Goal: Book appointment/travel/reservation

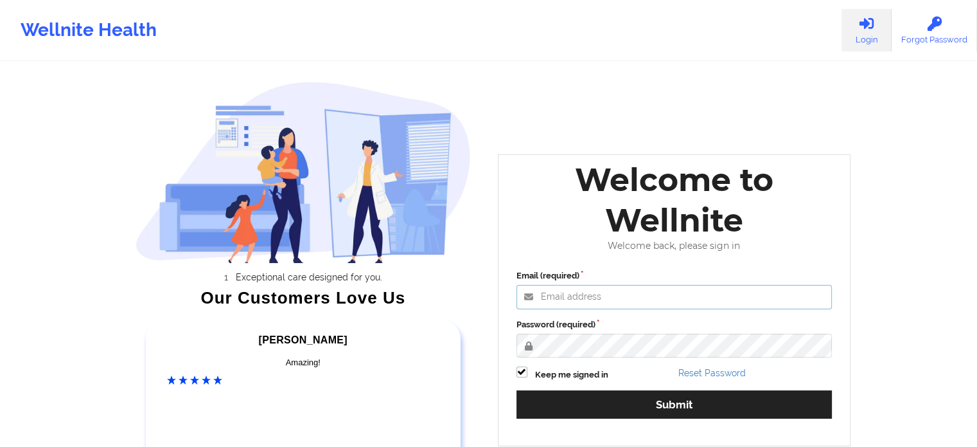
click at [546, 285] on input "Email (required)" at bounding box center [675, 297] width 316 height 24
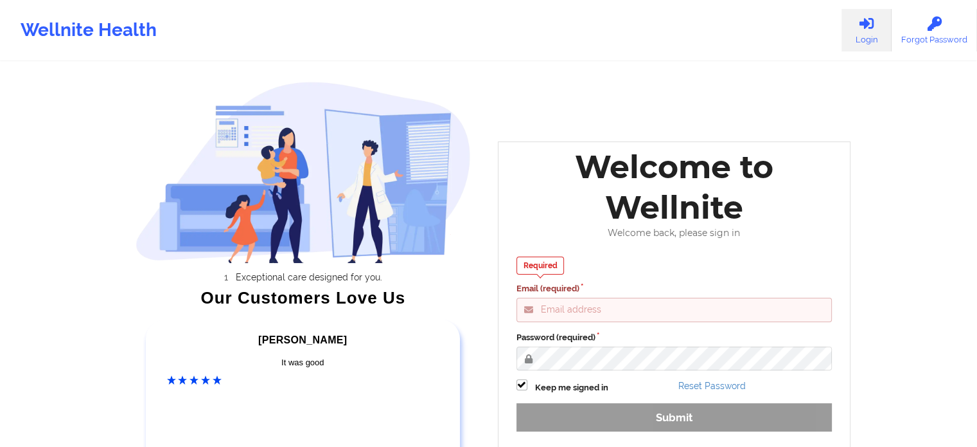
type input "[PERSON_NAME][EMAIL_ADDRESS][DOMAIN_NAME]"
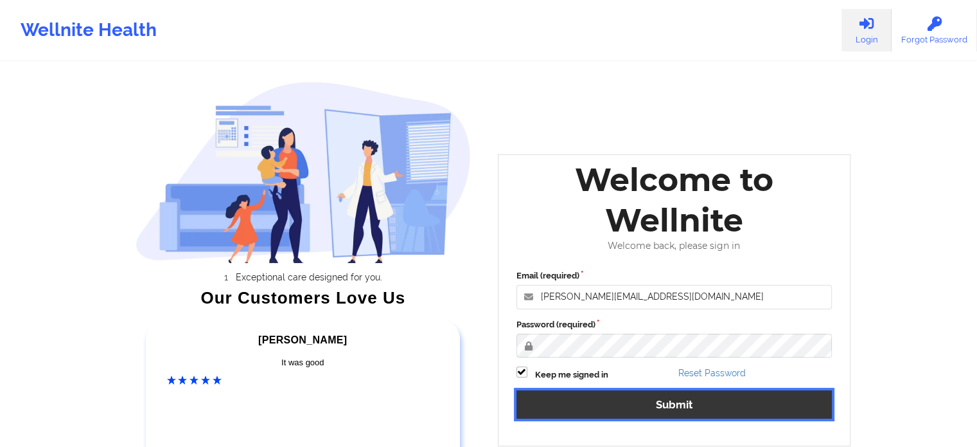
click at [661, 404] on button "Submit" at bounding box center [675, 404] width 316 height 28
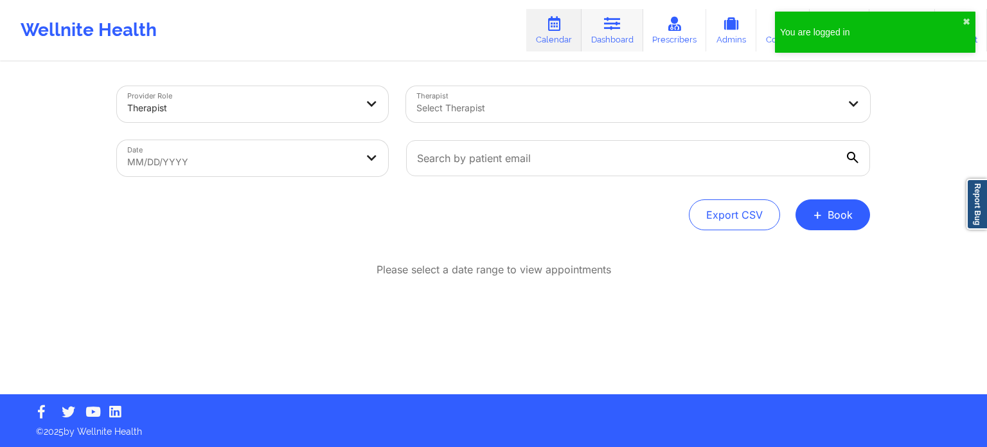
click at [617, 22] on icon at bounding box center [612, 24] width 17 height 14
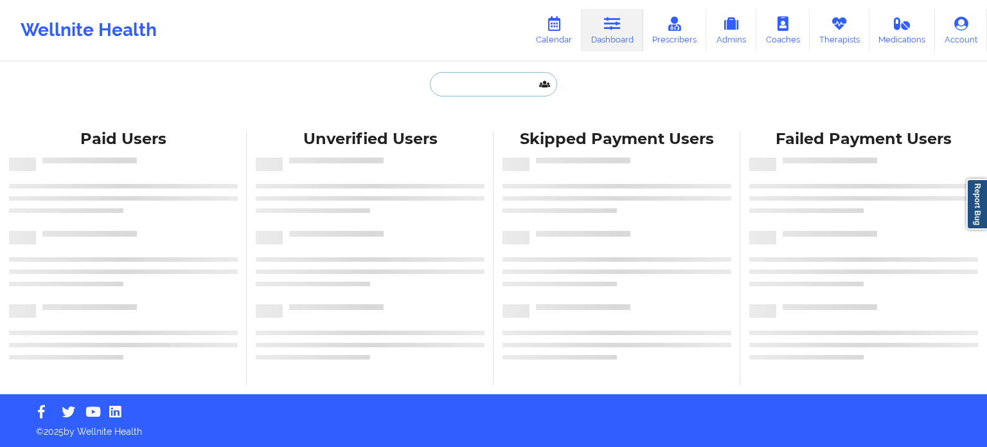
click at [479, 86] on input "text" at bounding box center [493, 84] width 127 height 24
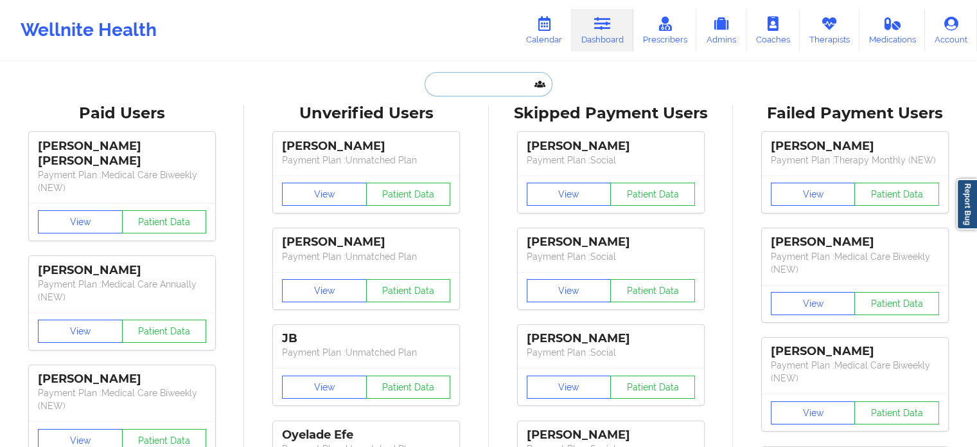
paste input "[PERSON_NAME]"
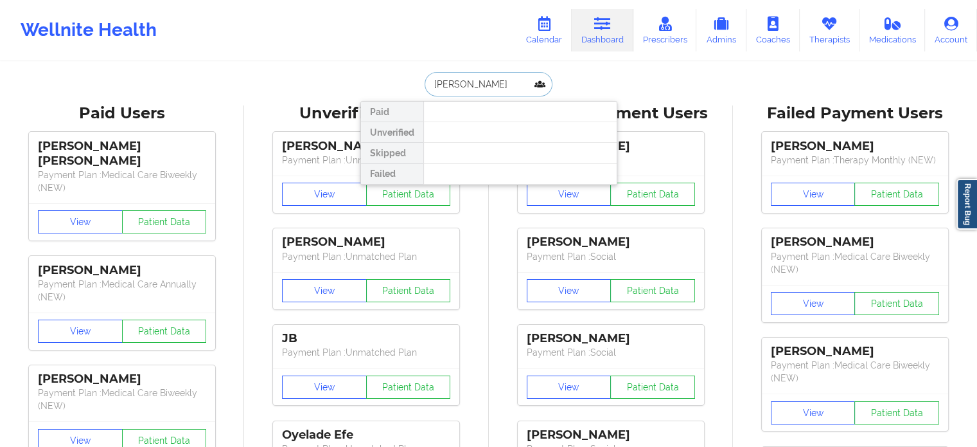
click at [459, 84] on input "[PERSON_NAME]" at bounding box center [488, 84] width 127 height 24
paste input "[PERSON_NAME]"
type input "[PERSON_NAME]"
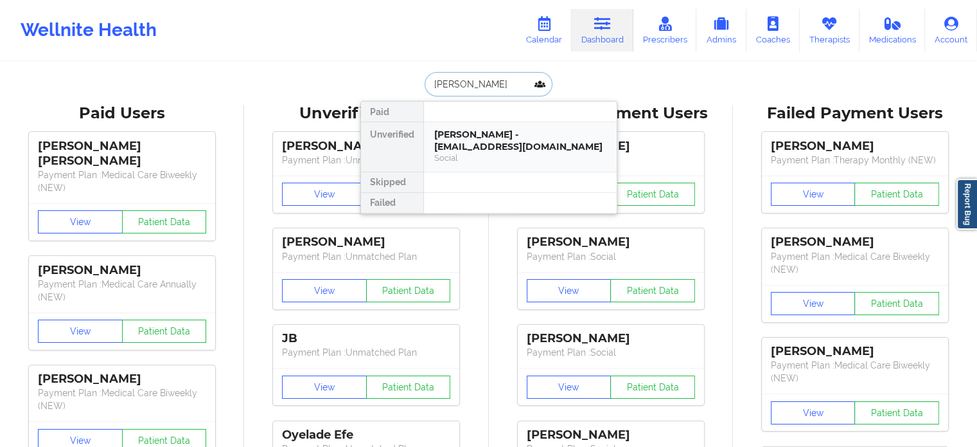
click at [563, 143] on div "[PERSON_NAME] - [EMAIL_ADDRESS][DOMAIN_NAME]" at bounding box center [520, 141] width 172 height 24
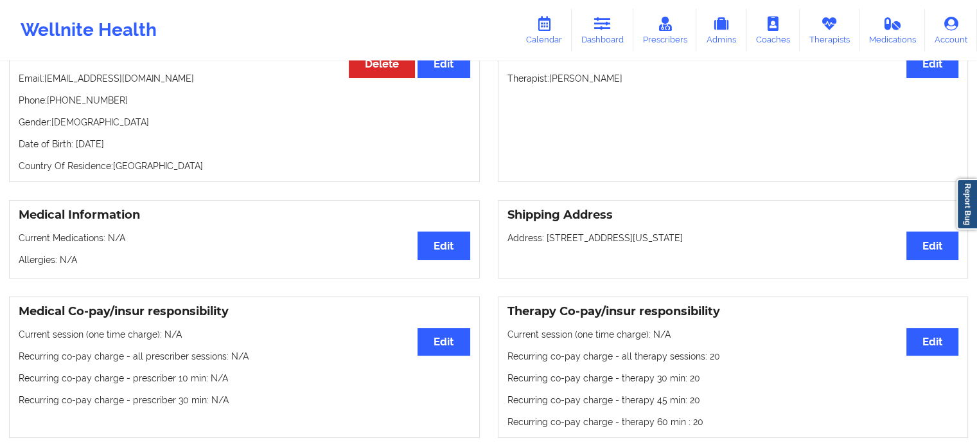
scroll to position [150, 0]
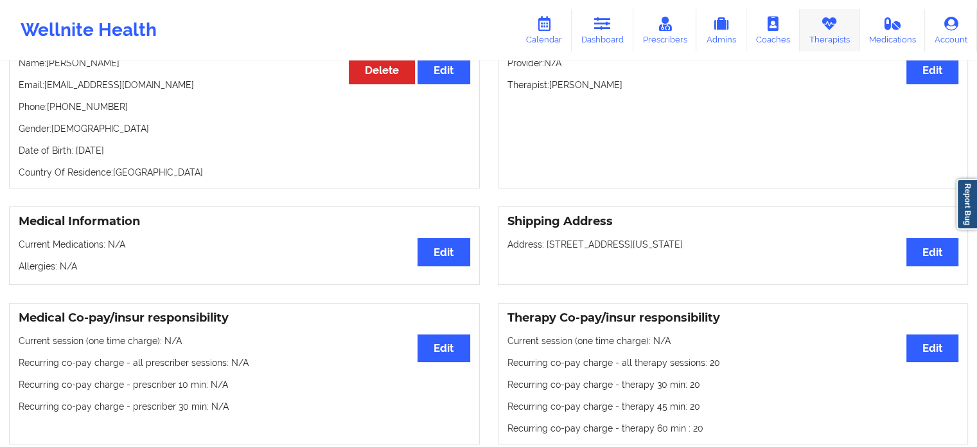
click at [764, 19] on icon at bounding box center [829, 24] width 17 height 14
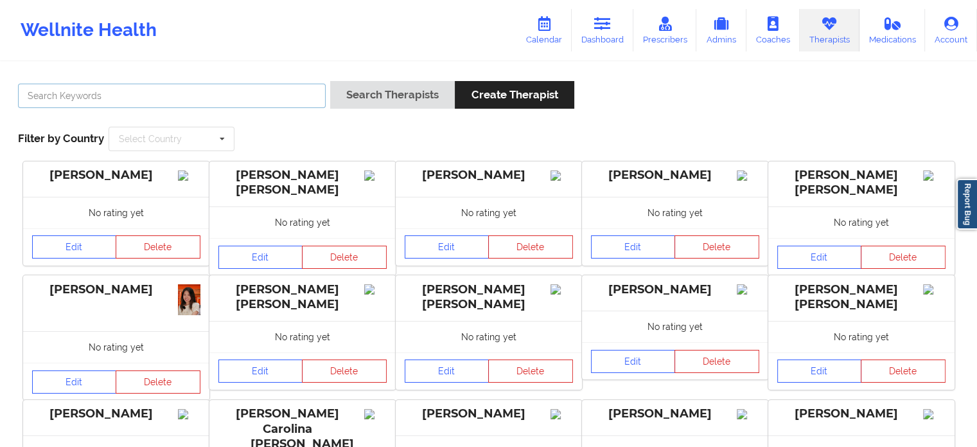
click at [114, 94] on input "text" at bounding box center [172, 96] width 308 height 24
paste input "[PERSON_NAME]"
type input "[PERSON_NAME]"
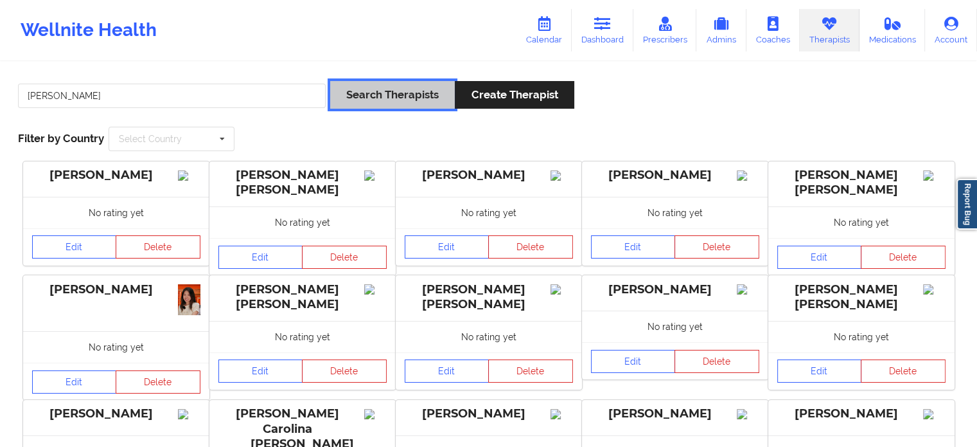
click at [371, 96] on button "Search Therapists" at bounding box center [392, 95] width 125 height 28
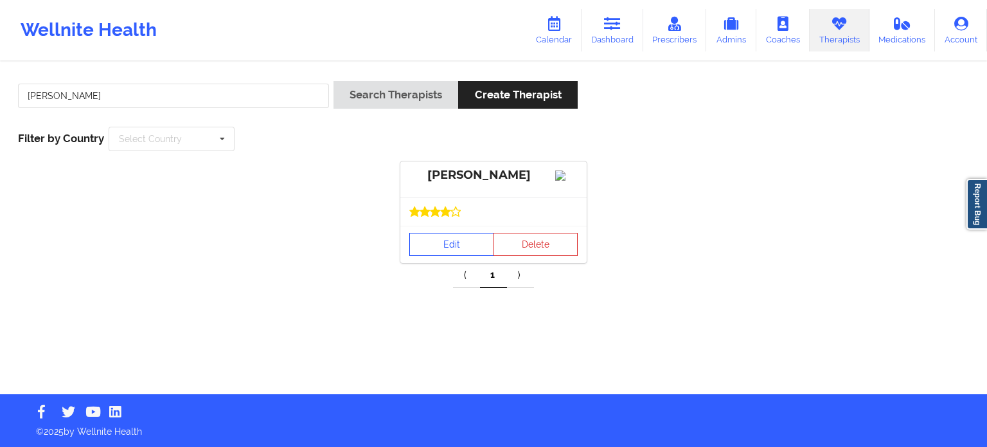
click at [430, 253] on link "Edit" at bounding box center [451, 244] width 85 height 23
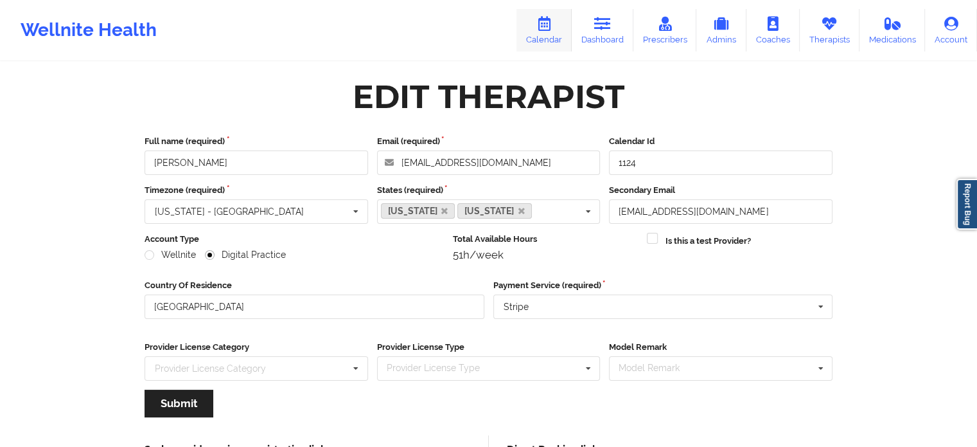
click at [556, 42] on link "Calendar" at bounding box center [544, 30] width 55 height 42
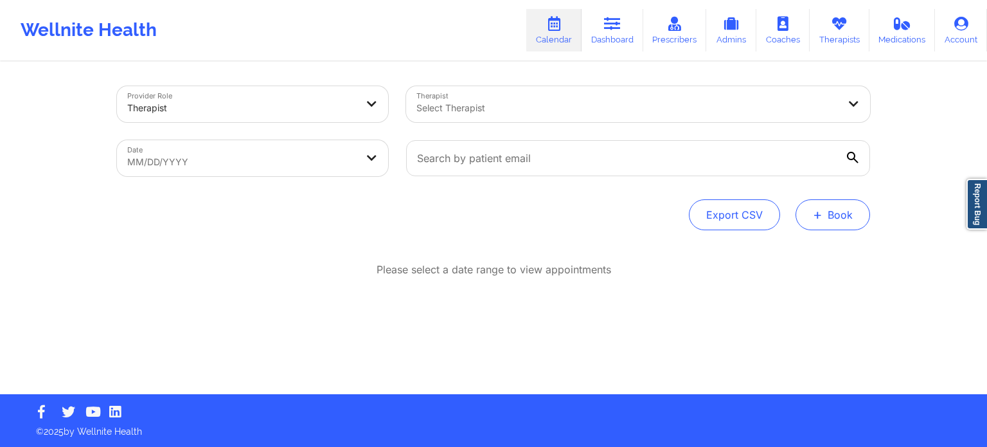
click at [764, 211] on span "+" at bounding box center [818, 214] width 10 height 7
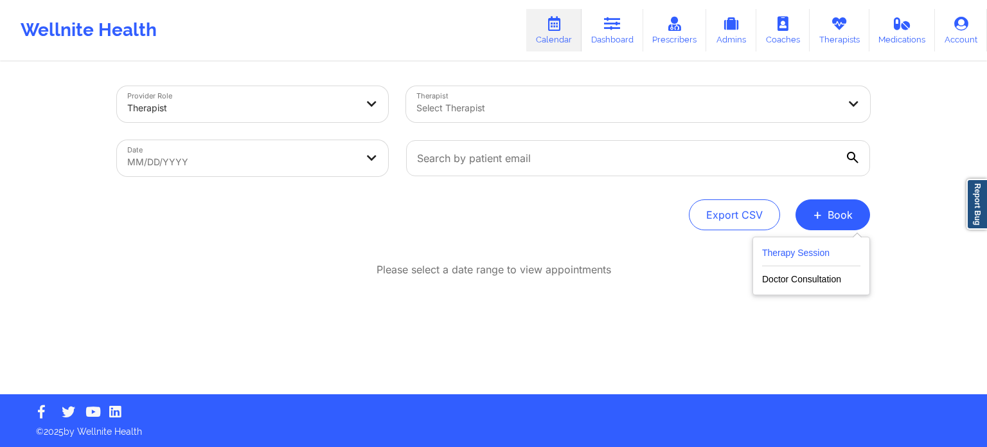
click at [764, 262] on button "Therapy Session" at bounding box center [811, 255] width 98 height 21
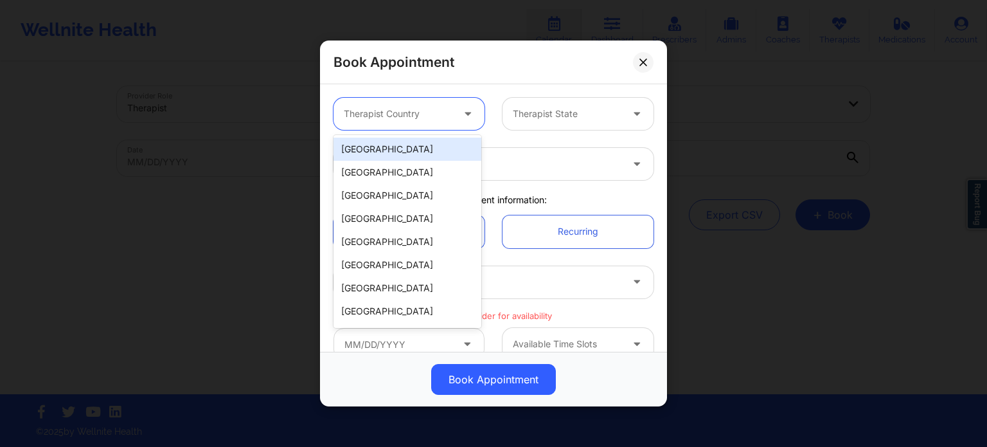
click at [440, 121] on div "Therapist Country" at bounding box center [393, 114] width 120 height 32
click at [438, 145] on div "[GEOGRAPHIC_DATA]" at bounding box center [407, 149] width 148 height 23
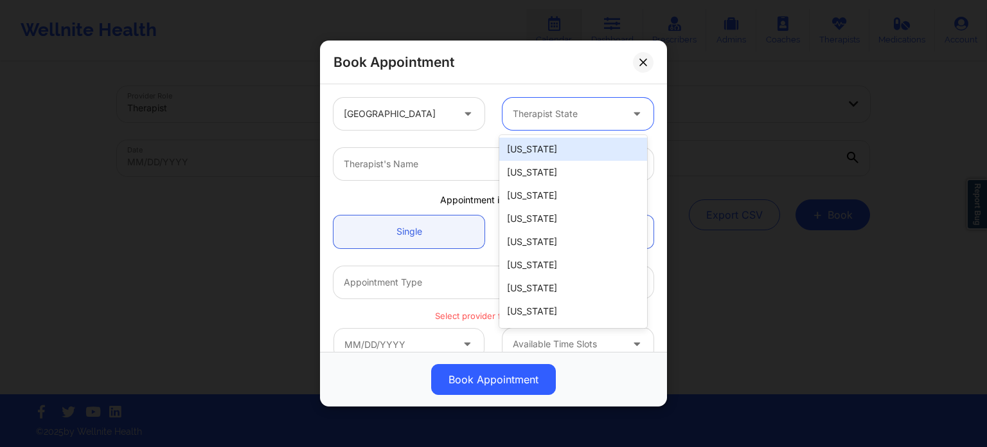
click at [545, 110] on div at bounding box center [567, 113] width 109 height 15
type input "new"
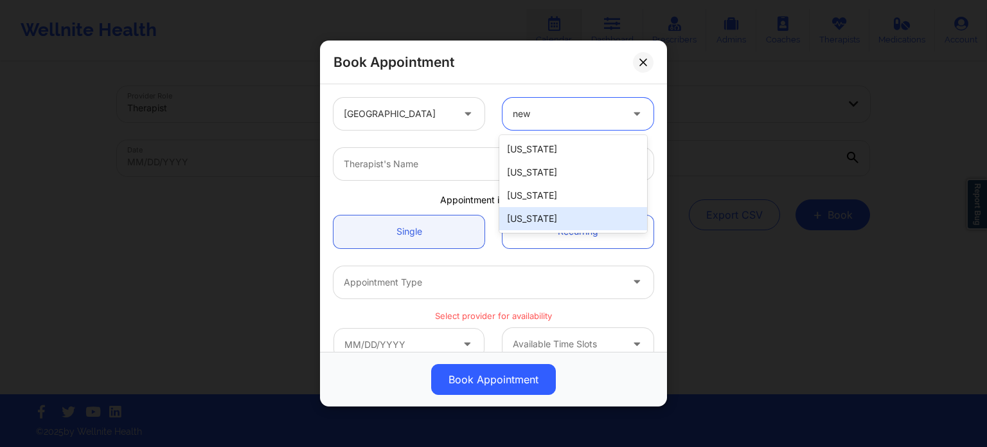
click at [583, 224] on div "[US_STATE]" at bounding box center [573, 218] width 148 height 23
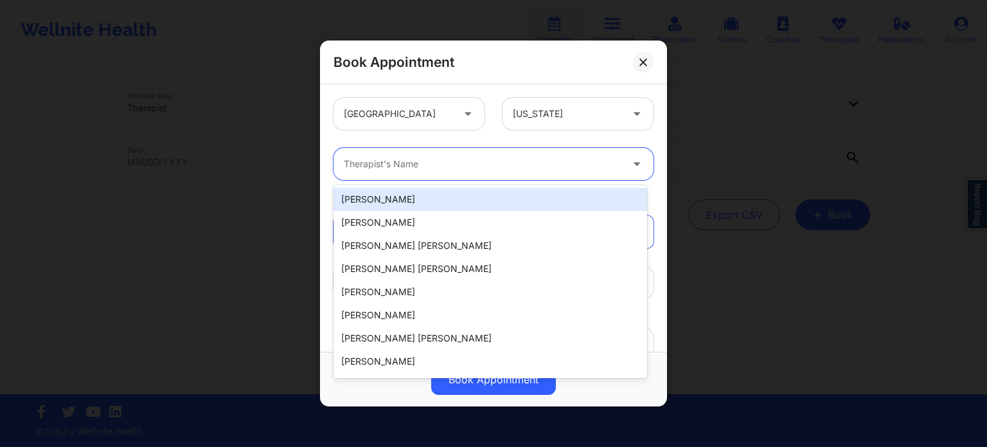
click at [418, 161] on div at bounding box center [483, 163] width 278 height 15
paste input "[PERSON_NAME]"
type input "[PERSON_NAME]"
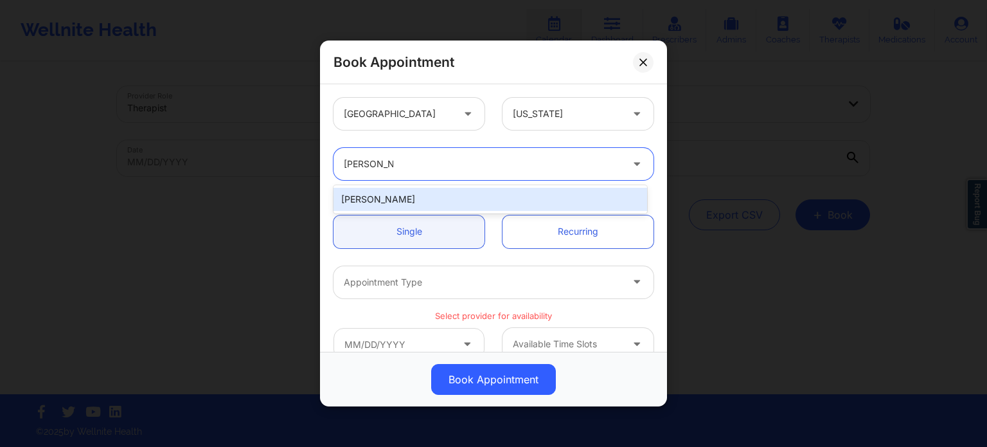
click at [380, 200] on div "[PERSON_NAME]" at bounding box center [490, 199] width 314 height 23
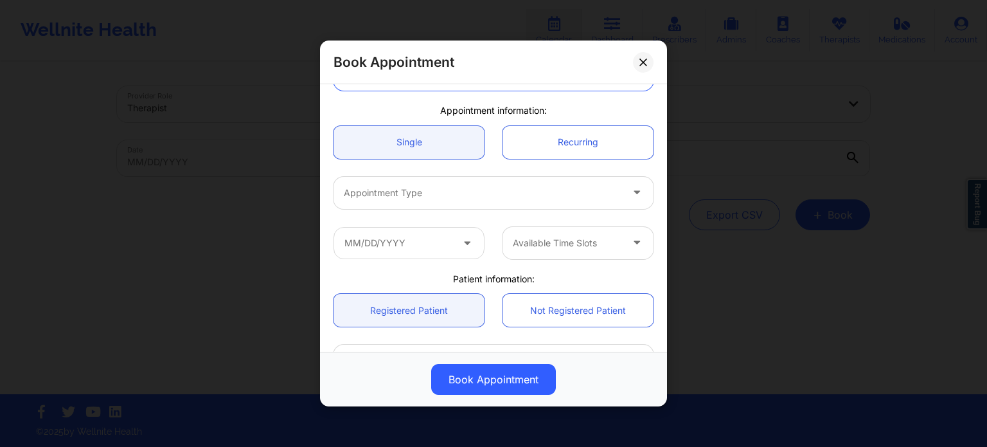
scroll to position [90, 0]
click at [514, 137] on link "Recurring" at bounding box center [577, 141] width 151 height 33
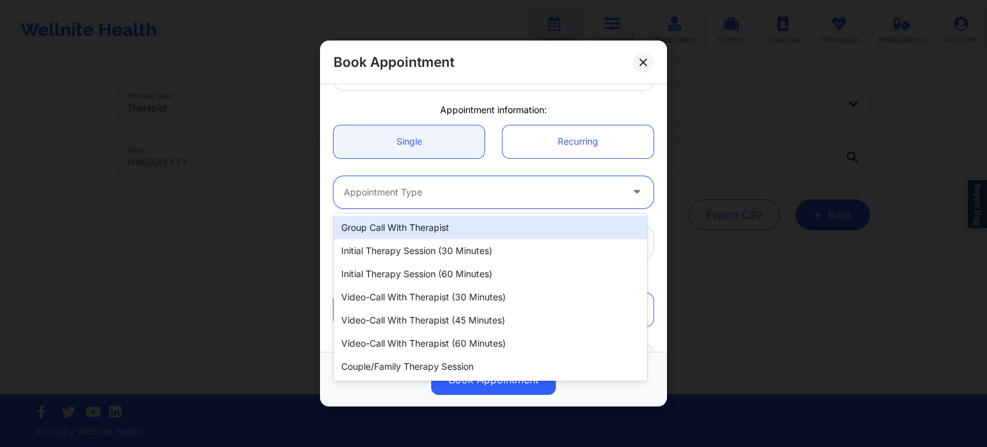
click at [450, 191] on div at bounding box center [483, 191] width 278 height 15
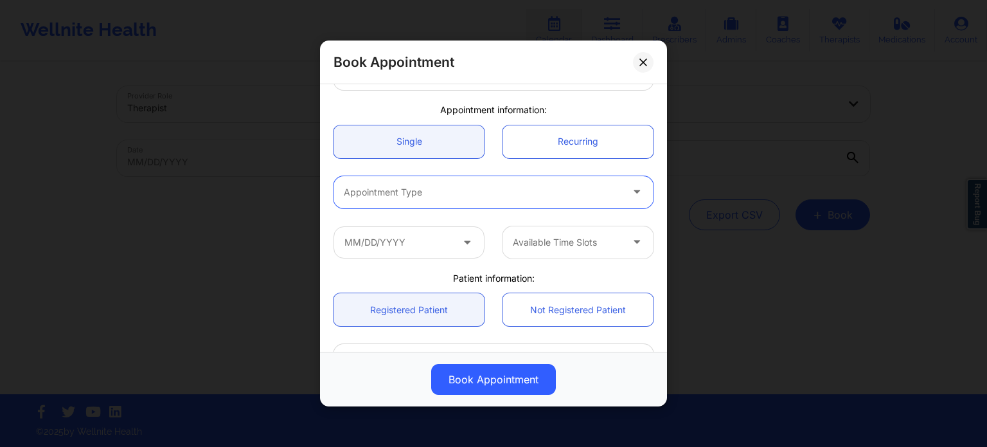
click at [486, 184] on div at bounding box center [483, 191] width 278 height 15
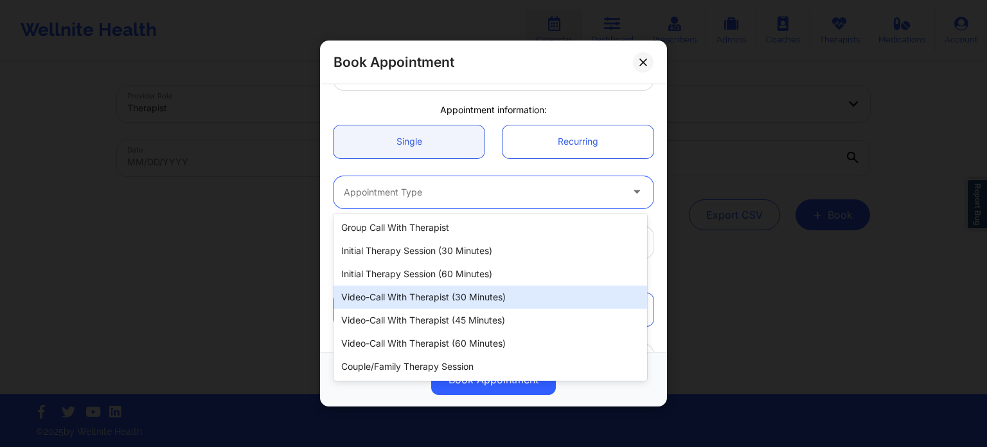
click at [488, 298] on div "Video-Call with Therapist (30 minutes)" at bounding box center [490, 296] width 314 height 23
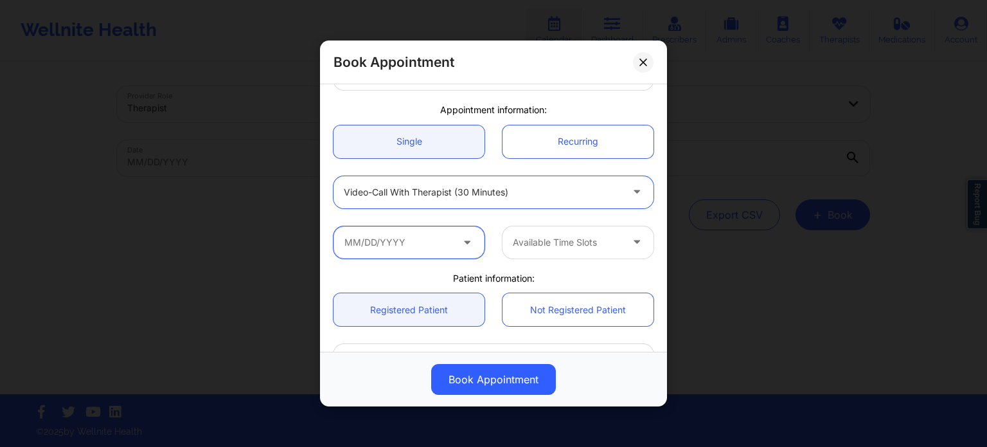
click at [442, 242] on input "text" at bounding box center [408, 242] width 151 height 32
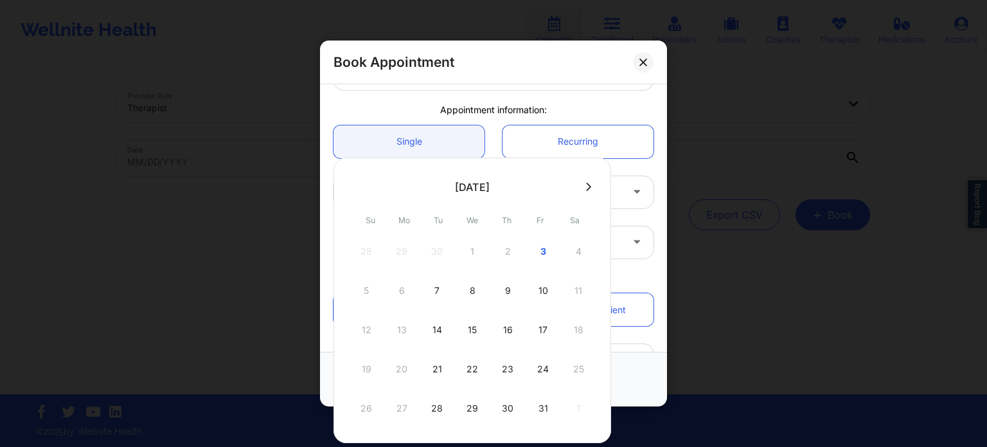
click at [587, 190] on button at bounding box center [588, 186] width 13 height 11
click at [467, 368] on div "19" at bounding box center [472, 369] width 32 height 36
type input "[DATE]"
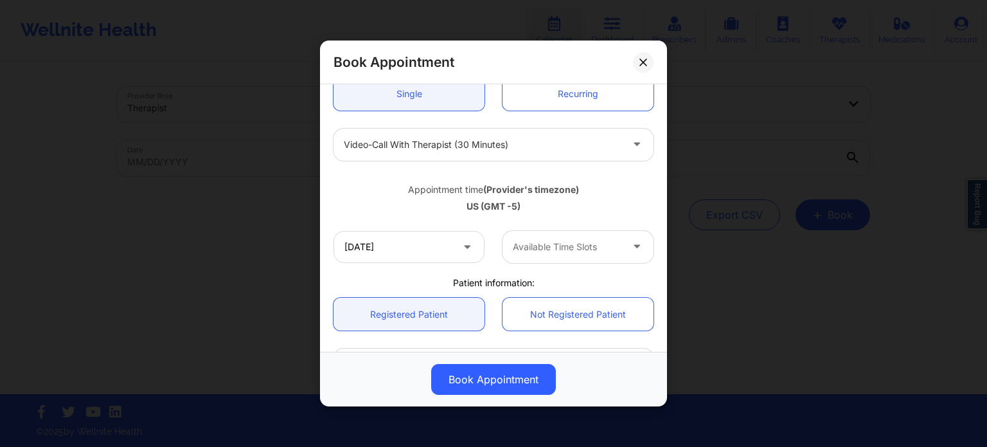
scroll to position [140, 0]
click at [573, 245] on div at bounding box center [567, 243] width 109 height 15
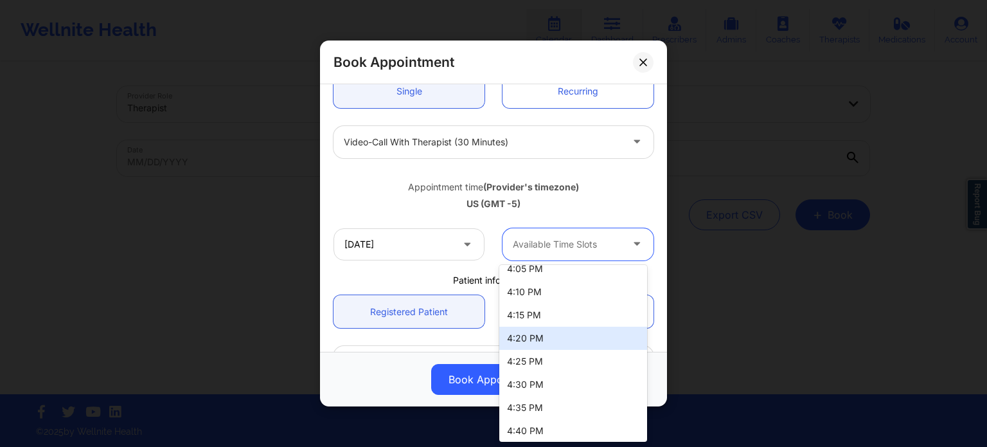
scroll to position [1978, 0]
click at [552, 310] on div "4:15 PM" at bounding box center [573, 313] width 148 height 23
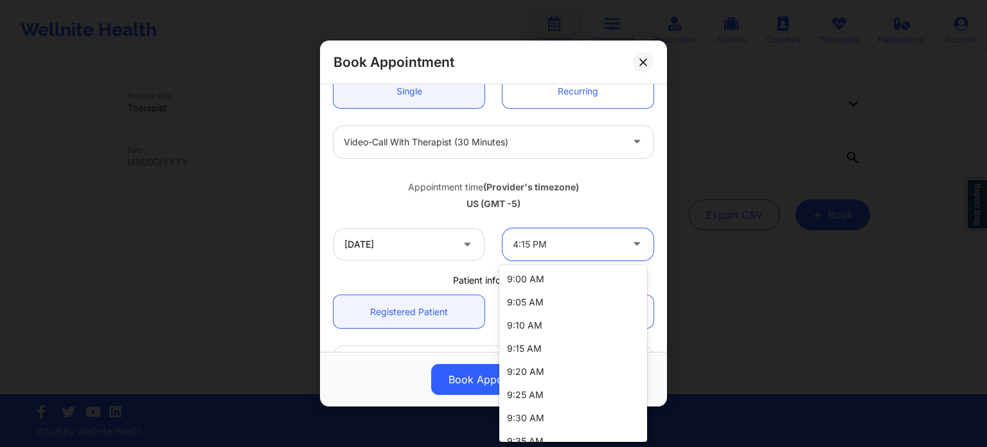
click at [589, 241] on div at bounding box center [567, 243] width 109 height 15
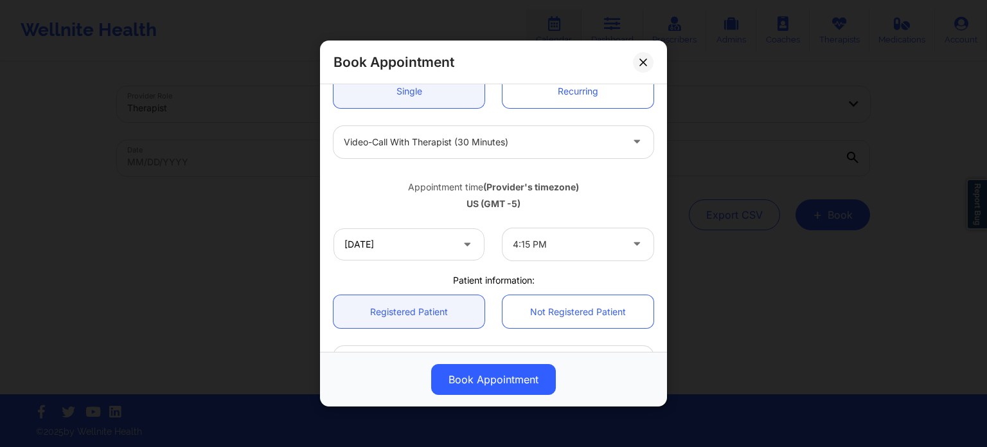
click at [366, 190] on div "Appointment time (Provider's timezone)" at bounding box center [493, 187] width 320 height 13
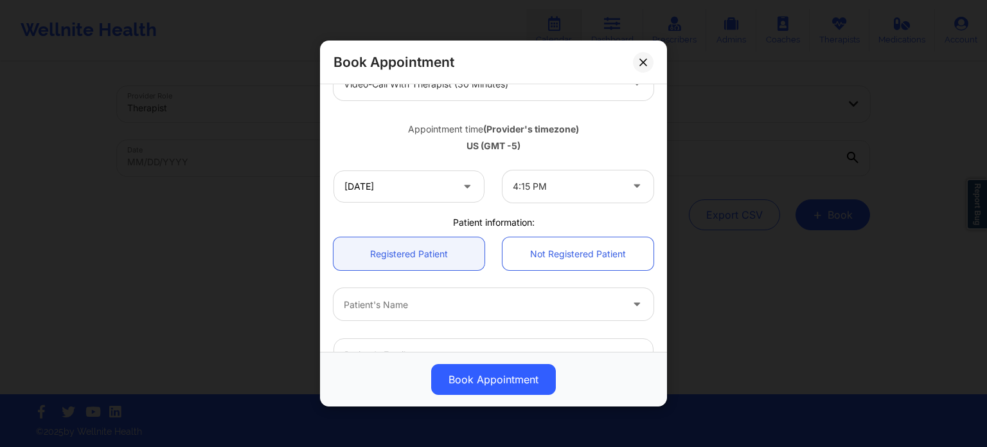
scroll to position [199, 0]
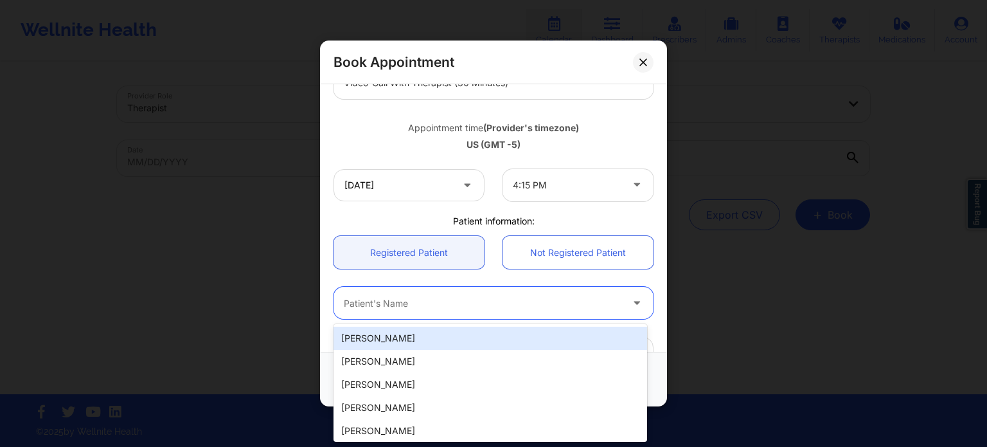
click at [396, 305] on div at bounding box center [483, 303] width 278 height 15
paste input "[PERSON_NAME]"
type input "[PERSON_NAME]"
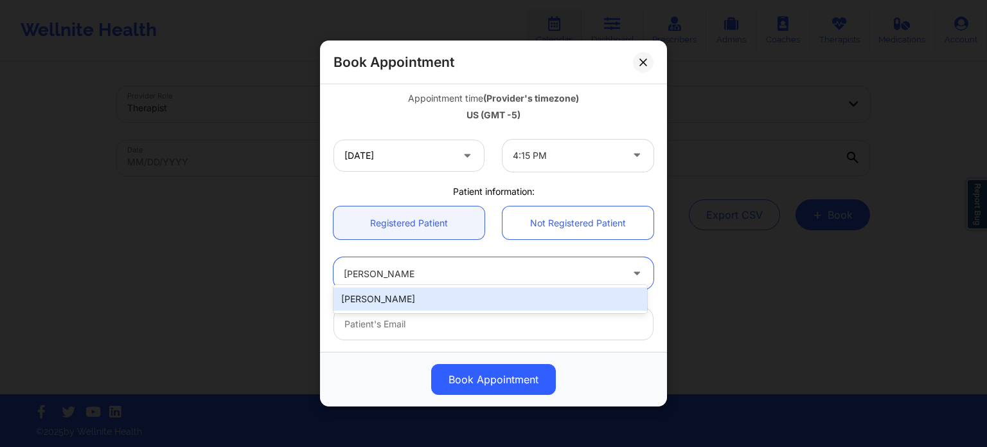
scroll to position [239, 0]
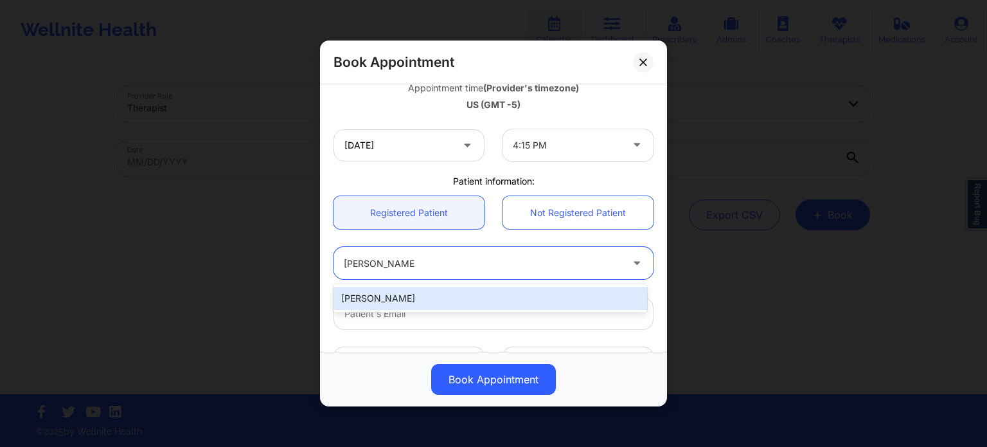
click at [450, 301] on div "[PERSON_NAME]" at bounding box center [490, 298] width 314 height 23
type input "[EMAIL_ADDRESS][DOMAIN_NAME]"
type input "[PHONE_NUMBER]"
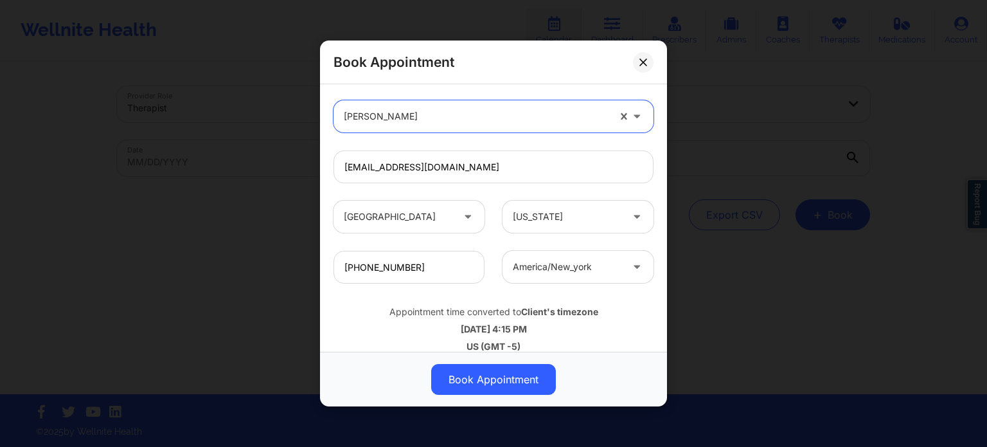
scroll to position [400, 0]
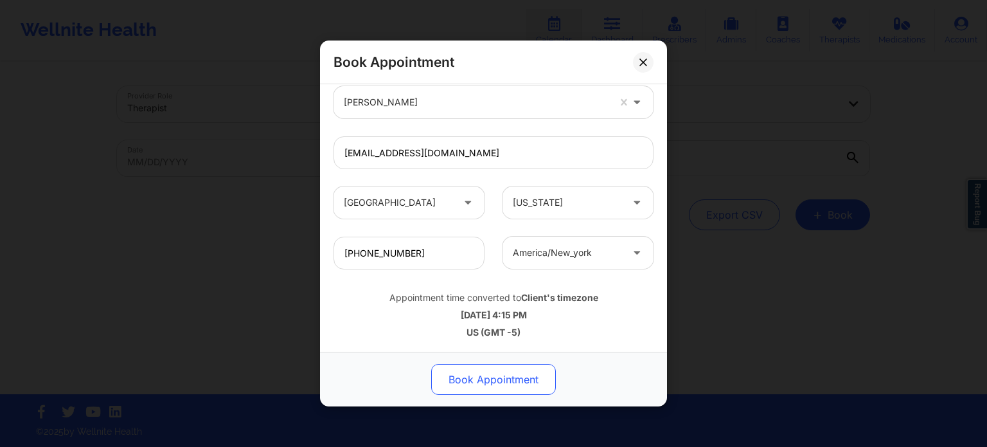
click at [499, 377] on button "Book Appointment" at bounding box center [493, 379] width 125 height 31
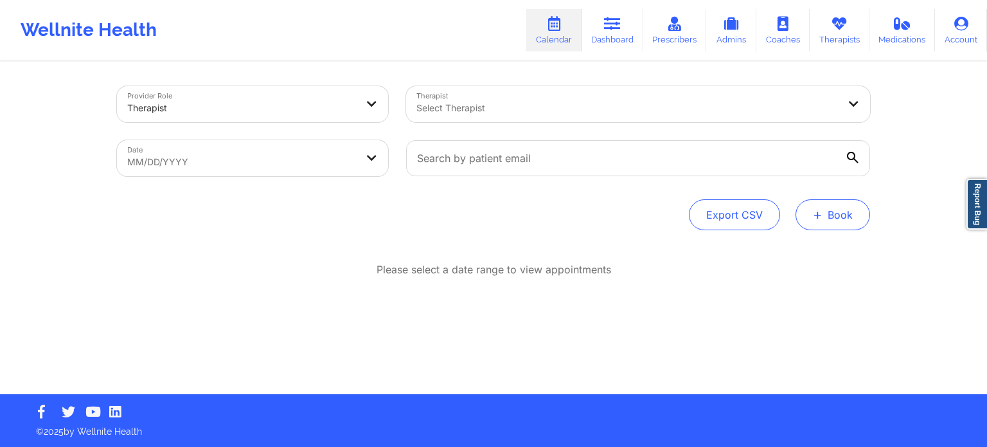
click at [764, 208] on button "+ Book" at bounding box center [832, 214] width 75 height 31
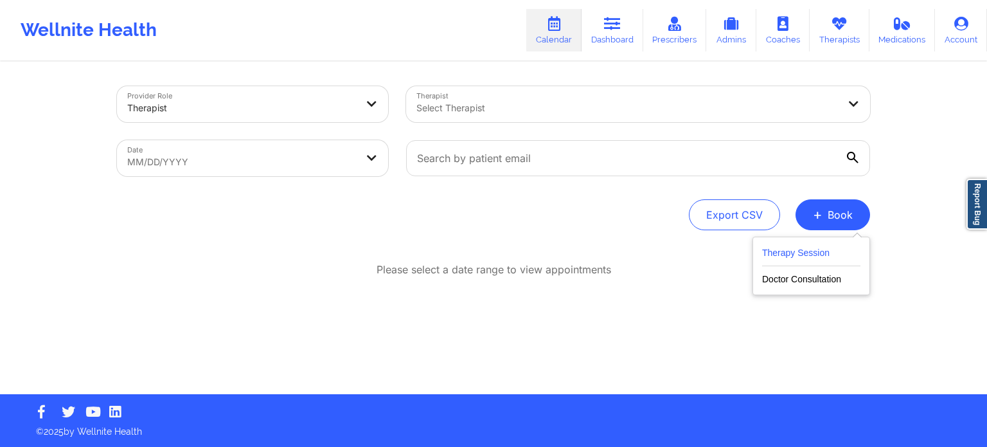
click at [764, 254] on button "Therapy Session" at bounding box center [811, 255] width 98 height 21
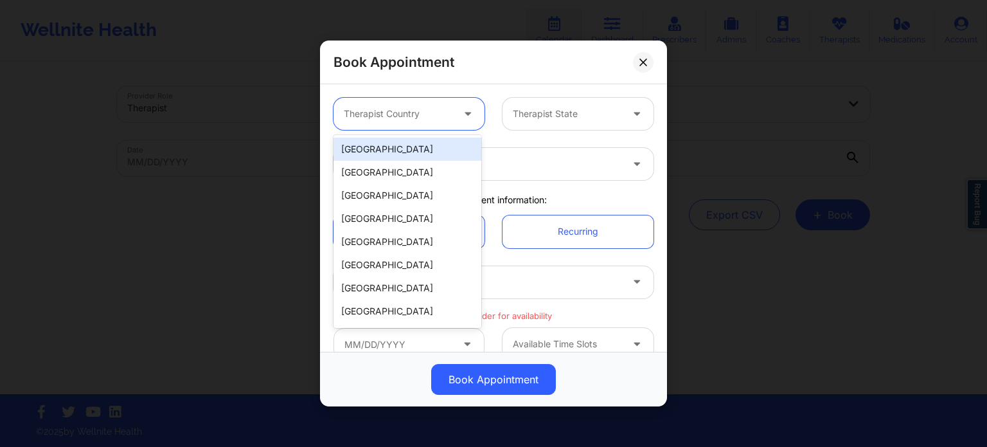
click at [445, 114] on div at bounding box center [398, 113] width 109 height 15
click at [419, 146] on div "[GEOGRAPHIC_DATA]" at bounding box center [407, 149] width 148 height 23
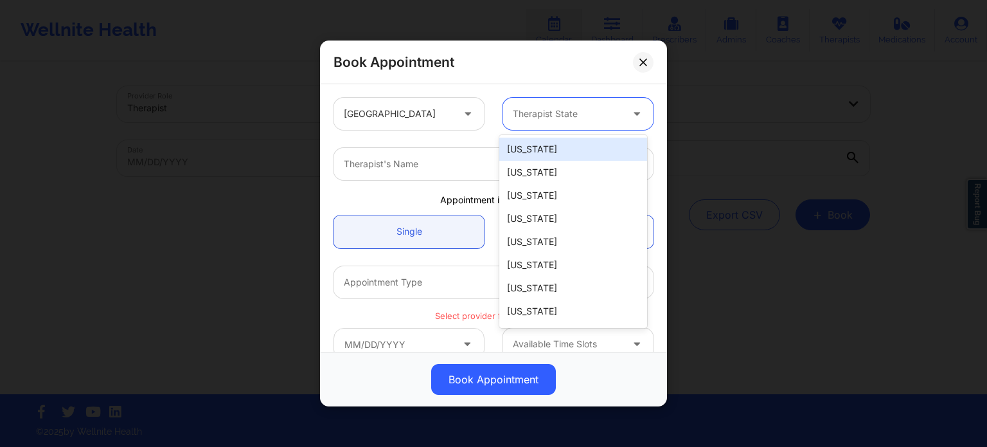
click at [573, 115] on div at bounding box center [567, 113] width 109 height 15
type input "new"
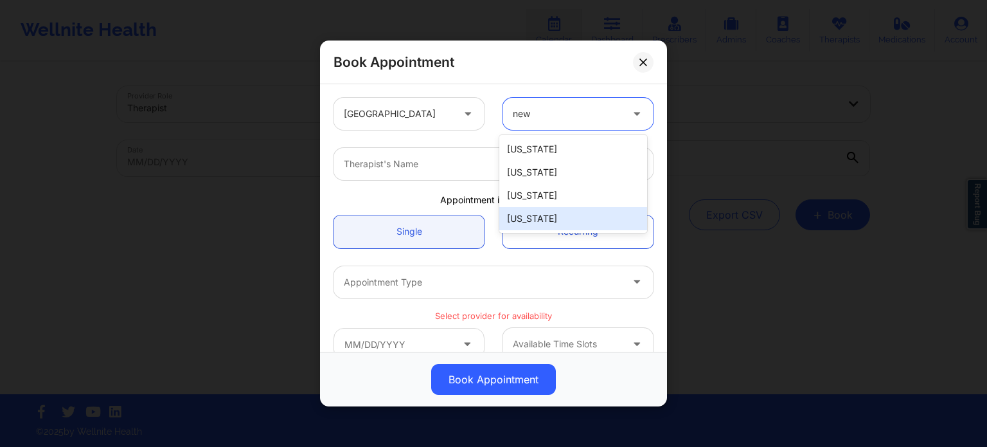
click at [567, 223] on div "[US_STATE]" at bounding box center [573, 218] width 148 height 23
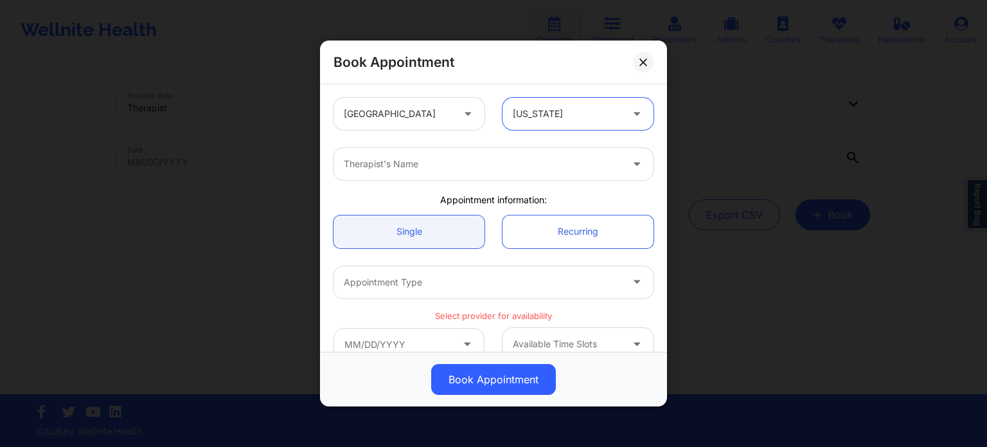
click at [448, 165] on div at bounding box center [483, 163] width 278 height 15
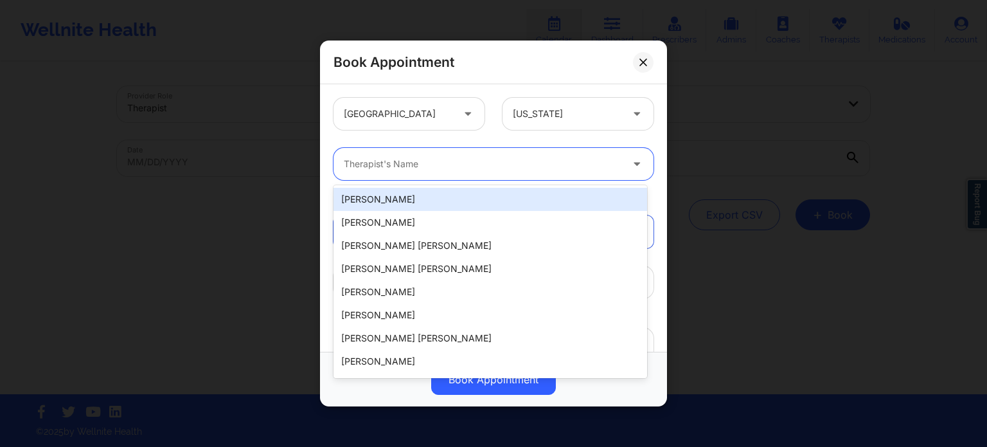
paste input "[PERSON_NAME]"
type input "[PERSON_NAME]"
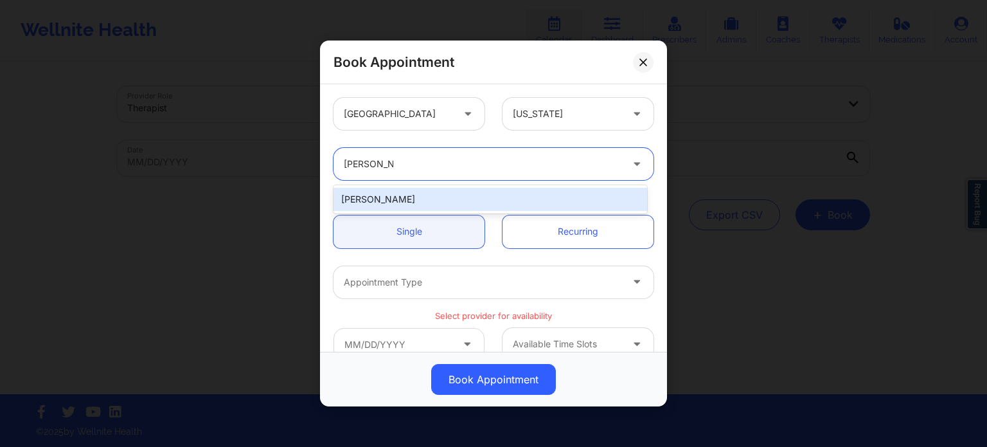
click at [452, 197] on div "[PERSON_NAME]" at bounding box center [490, 199] width 314 height 23
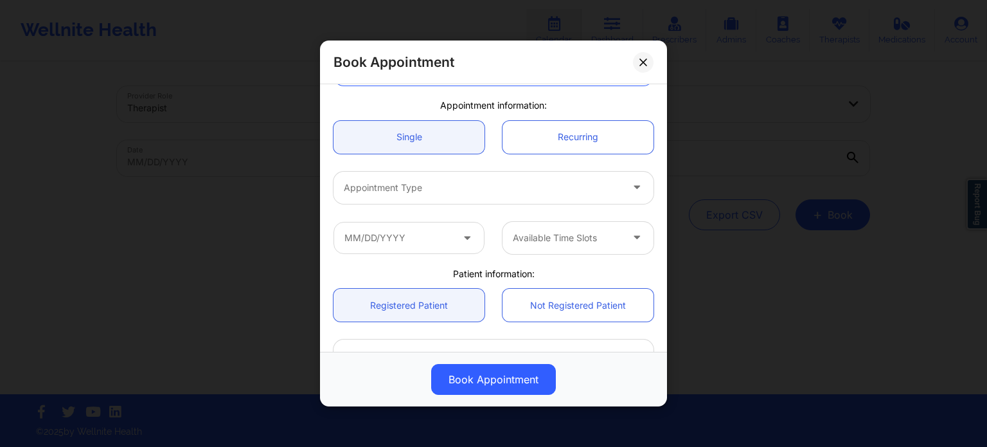
scroll to position [100, 0]
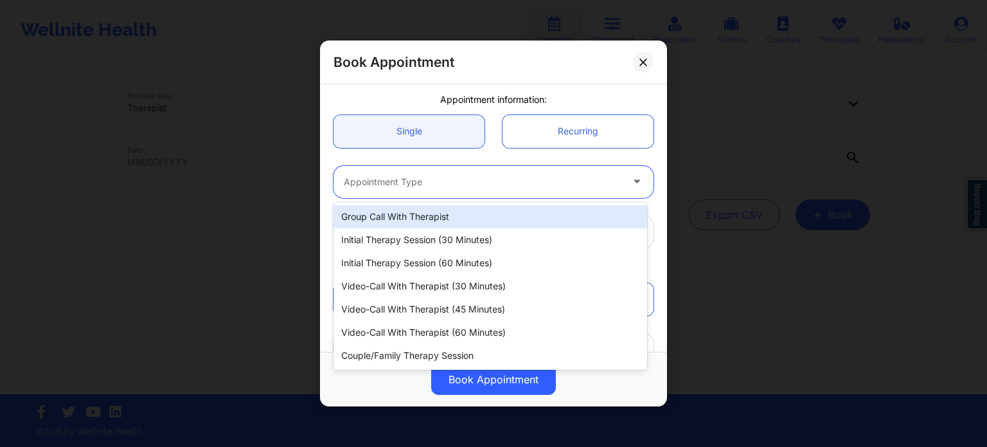
click at [430, 182] on div at bounding box center [483, 181] width 278 height 15
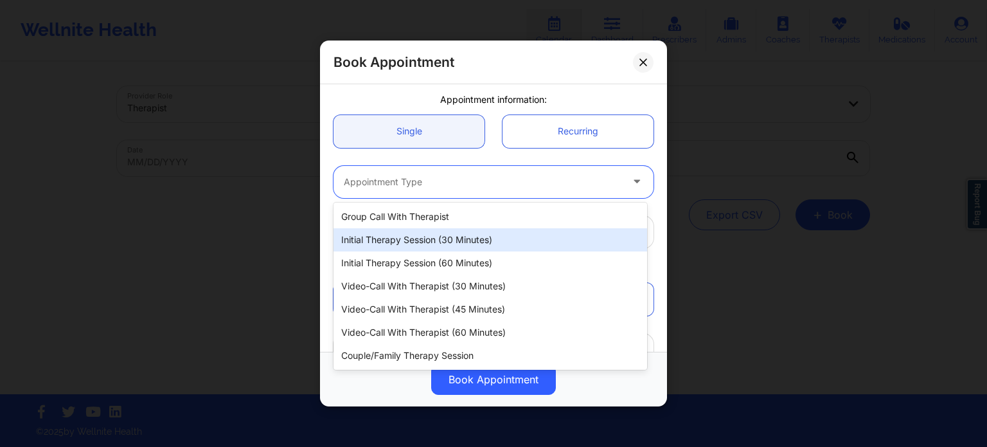
click at [439, 234] on div "Initial Therapy Session (30 minutes)" at bounding box center [490, 239] width 314 height 23
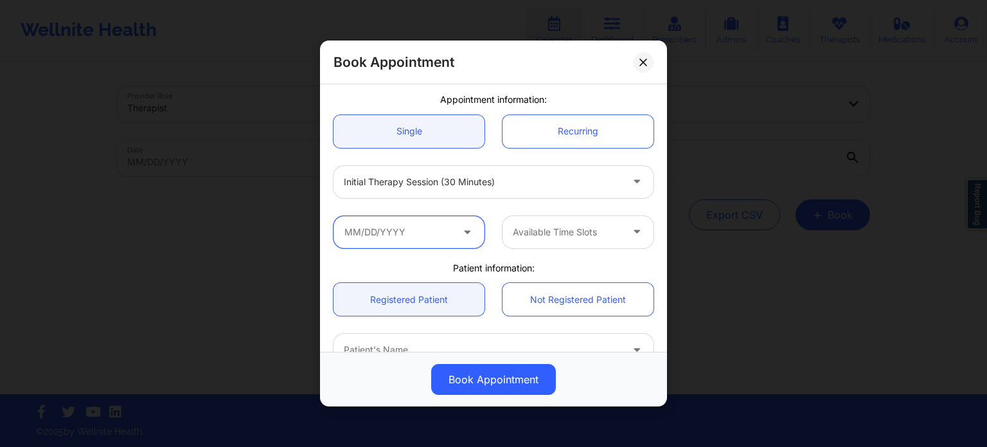
click at [429, 234] on input "text" at bounding box center [408, 232] width 151 height 32
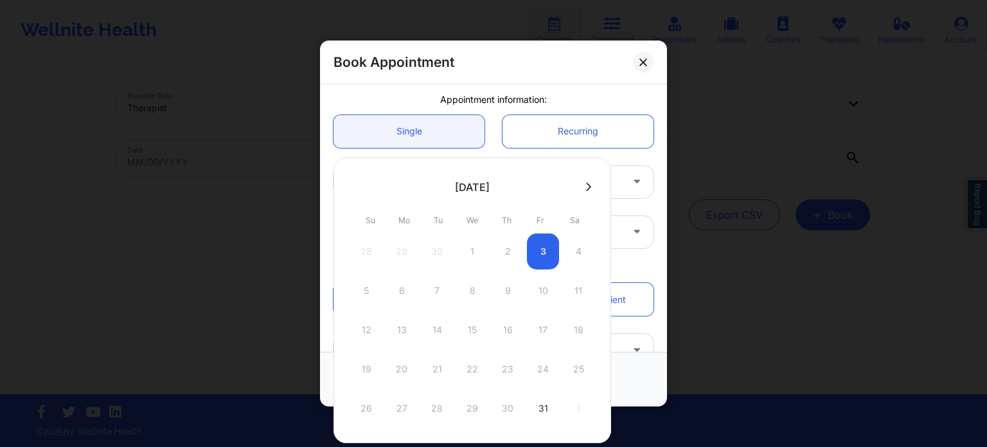
click at [589, 193] on div at bounding box center [472, 186] width 278 height 19
click at [586, 182] on icon at bounding box center [588, 187] width 5 height 10
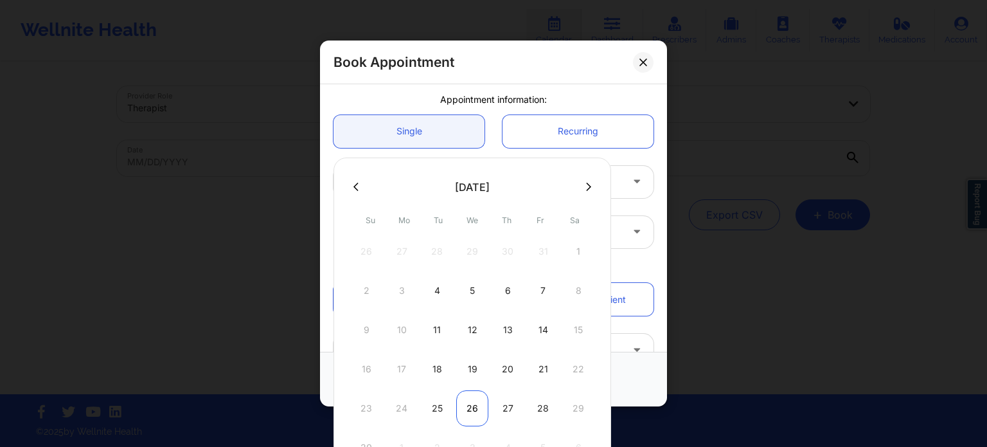
click at [463, 410] on div "26" at bounding box center [472, 408] width 32 height 36
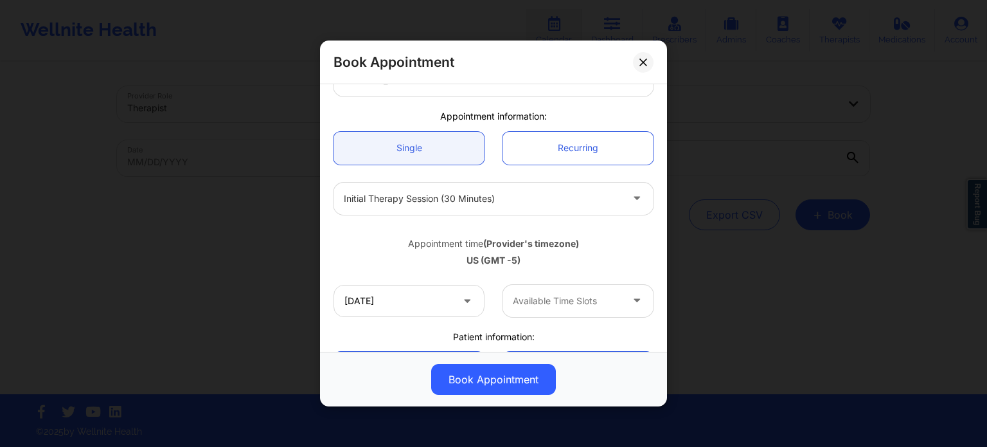
scroll to position [78, 0]
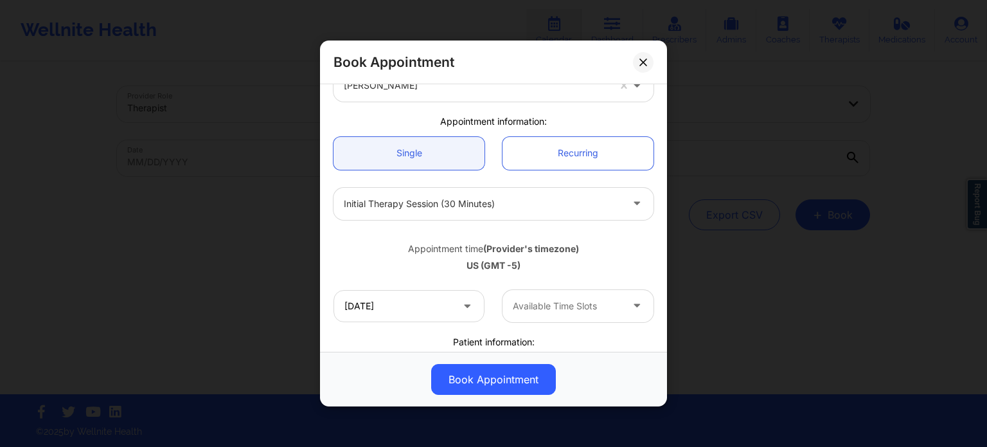
click at [461, 310] on span at bounding box center [468, 305] width 15 height 16
click at [463, 302] on icon at bounding box center [467, 302] width 13 height 11
click at [372, 304] on input "[DATE]" at bounding box center [408, 306] width 151 height 32
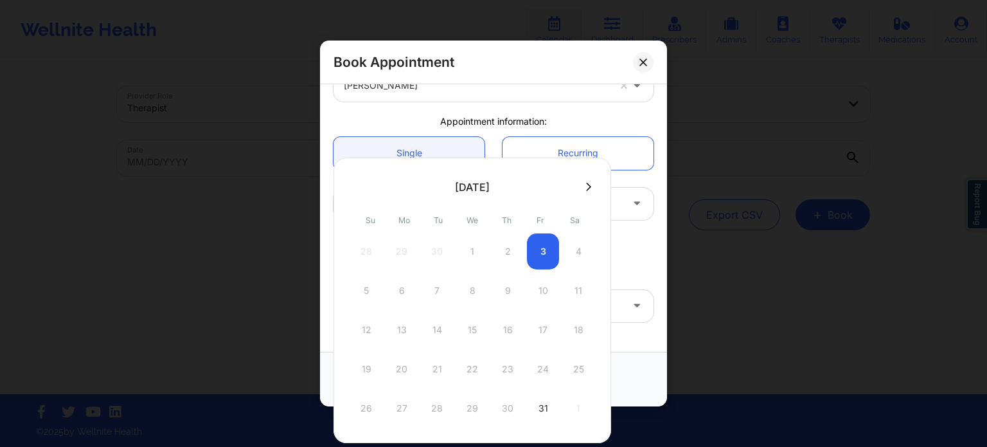
click at [587, 182] on button at bounding box center [588, 186] width 13 height 11
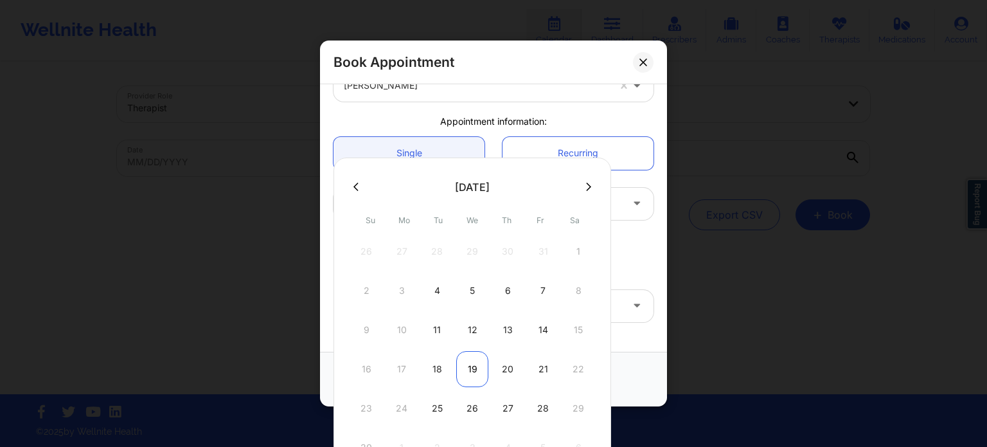
click at [468, 368] on div "19" at bounding box center [472, 369] width 32 height 36
type input "[DATE]"
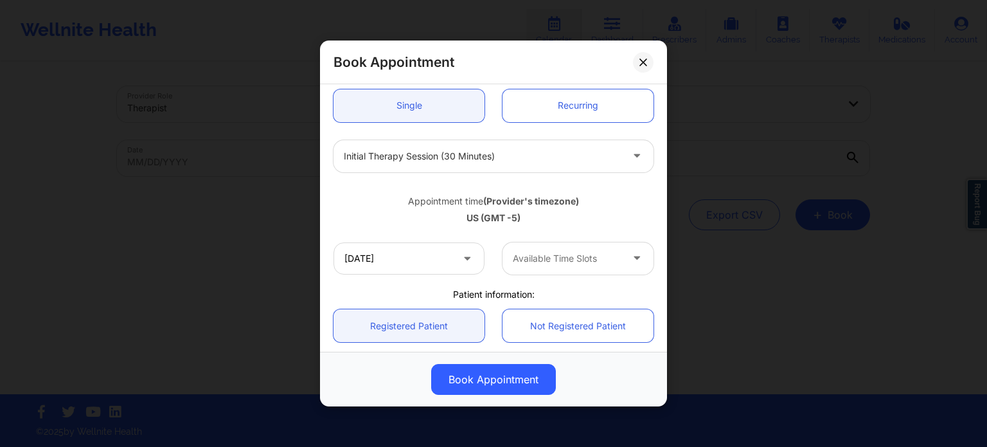
scroll to position [128, 0]
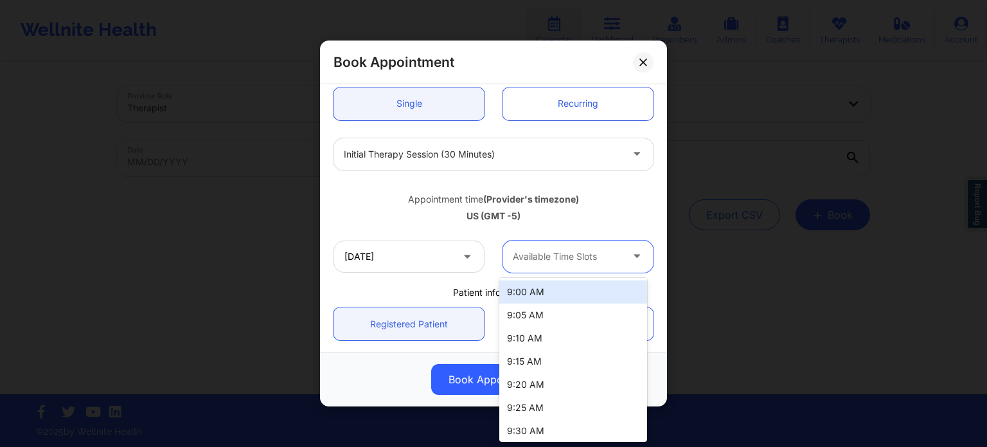
click at [605, 254] on div at bounding box center [567, 256] width 109 height 15
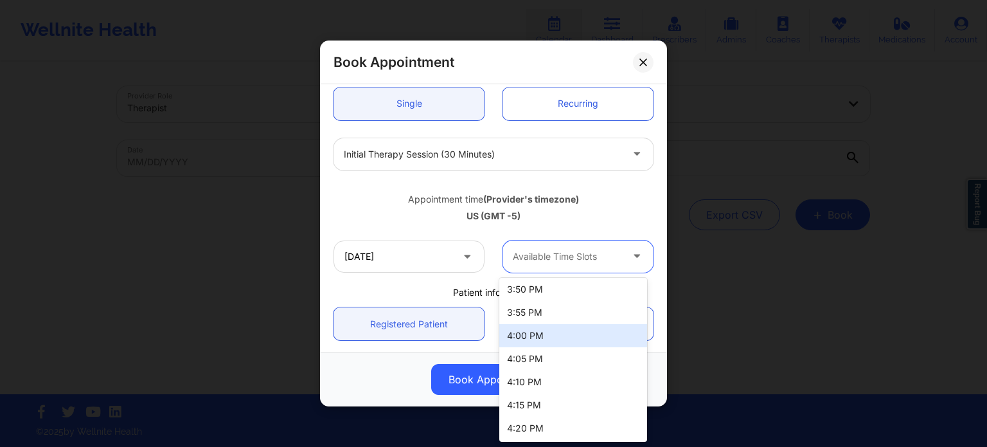
scroll to position [1879, 0]
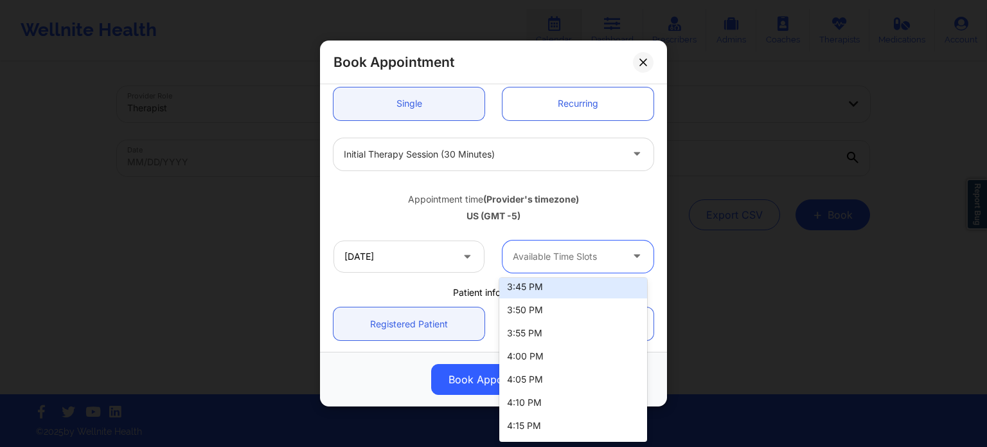
click at [558, 290] on div "3:45 PM" at bounding box center [573, 286] width 148 height 23
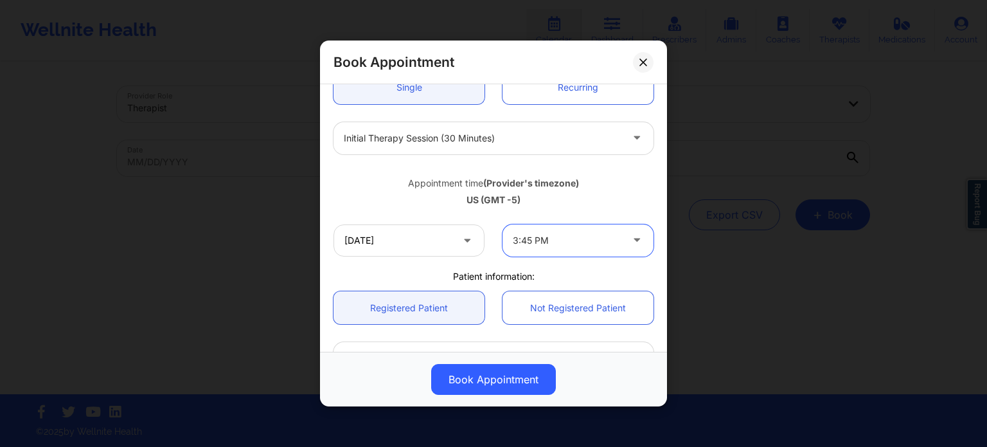
scroll to position [195, 0]
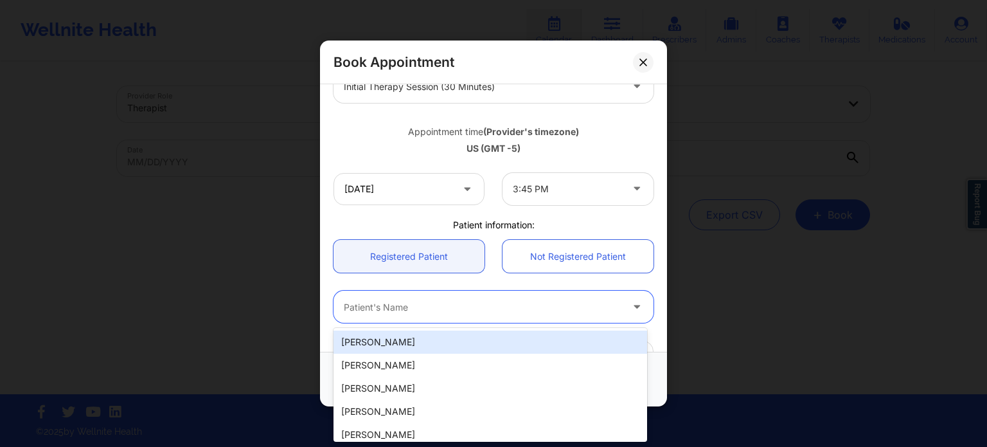
click at [420, 305] on div at bounding box center [483, 306] width 278 height 15
paste input "[PERSON_NAME]"
type input "[PERSON_NAME]"
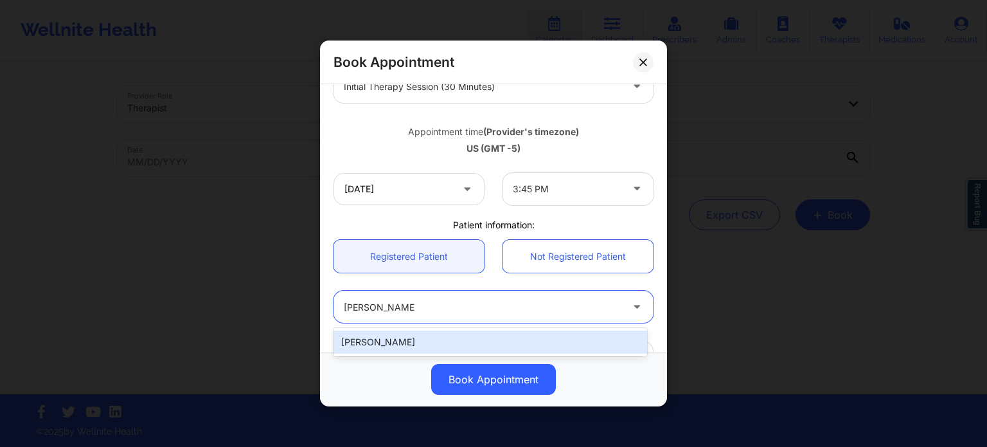
click at [411, 343] on div "[PERSON_NAME]" at bounding box center [490, 341] width 314 height 23
type input "[EMAIL_ADDRESS][DOMAIN_NAME]"
type input "[PHONE_NUMBER]"
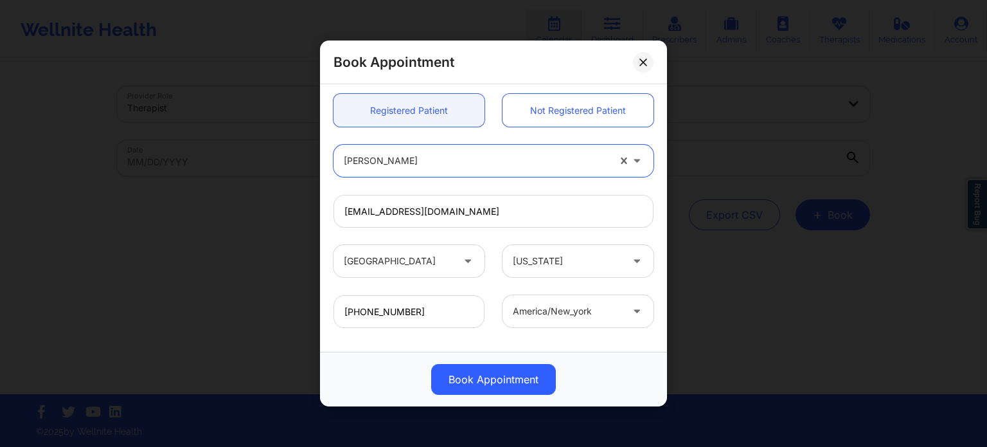
scroll to position [400, 0]
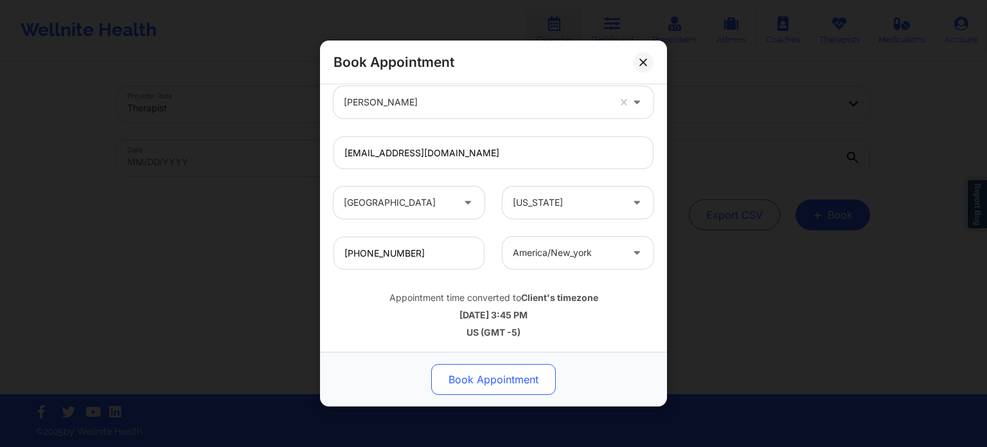
click at [502, 373] on button "Book Appointment" at bounding box center [493, 379] width 125 height 31
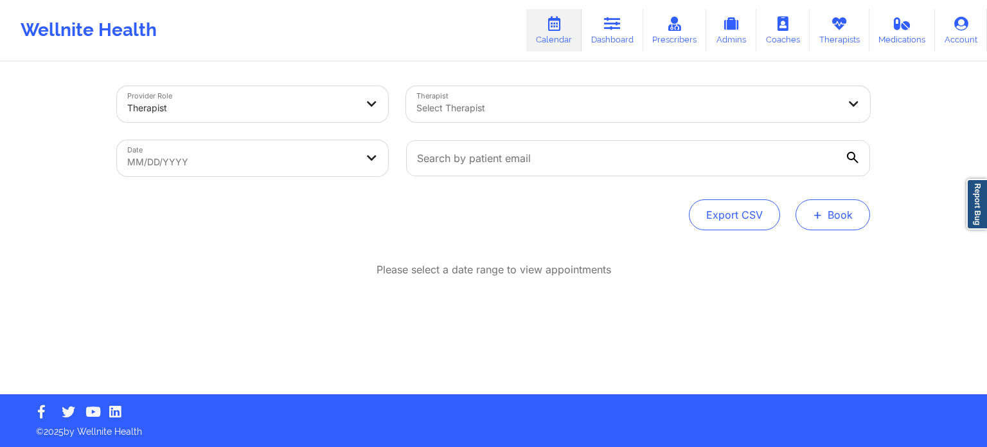
click at [764, 217] on button "+ Book" at bounding box center [832, 214] width 75 height 31
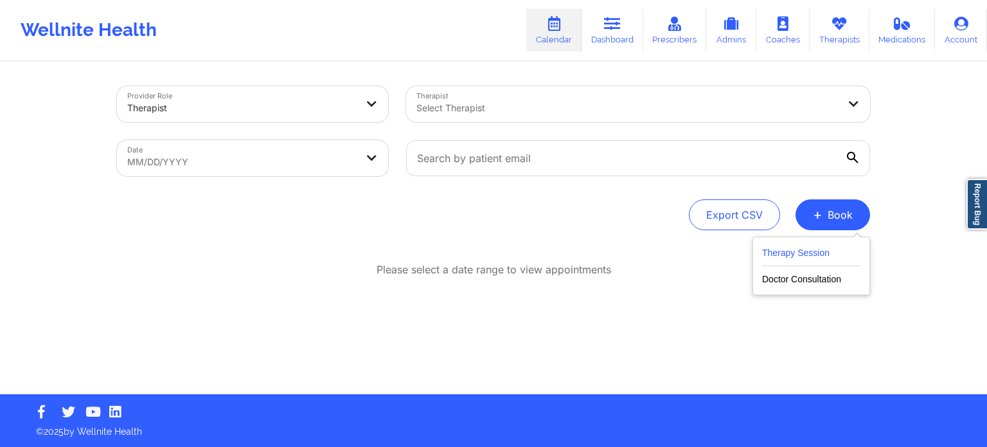
click at [764, 254] on button "Therapy Session" at bounding box center [811, 255] width 98 height 21
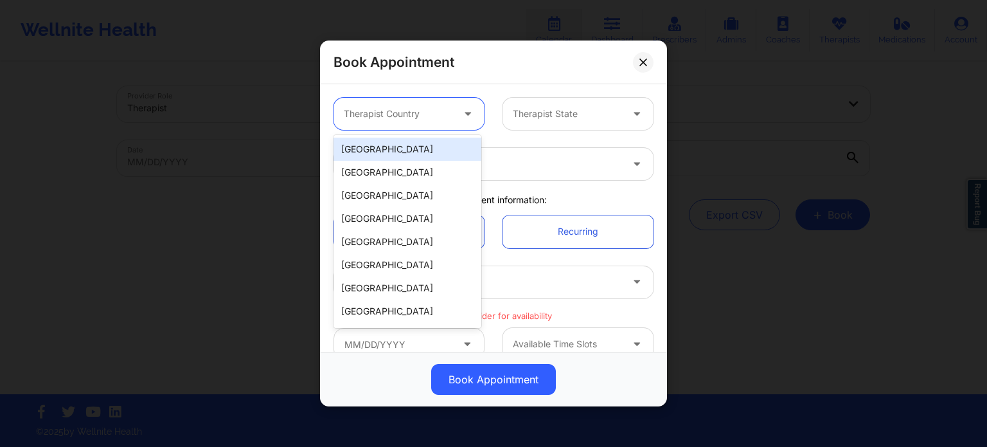
click at [457, 123] on div at bounding box center [469, 114] width 31 height 32
click at [414, 159] on div "[GEOGRAPHIC_DATA]" at bounding box center [407, 149] width 148 height 23
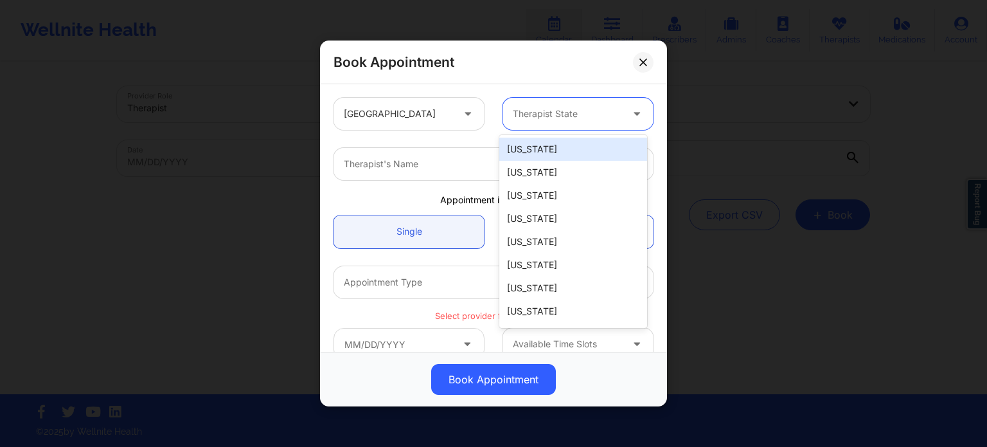
click at [549, 118] on div at bounding box center [567, 113] width 109 height 15
type input "new"
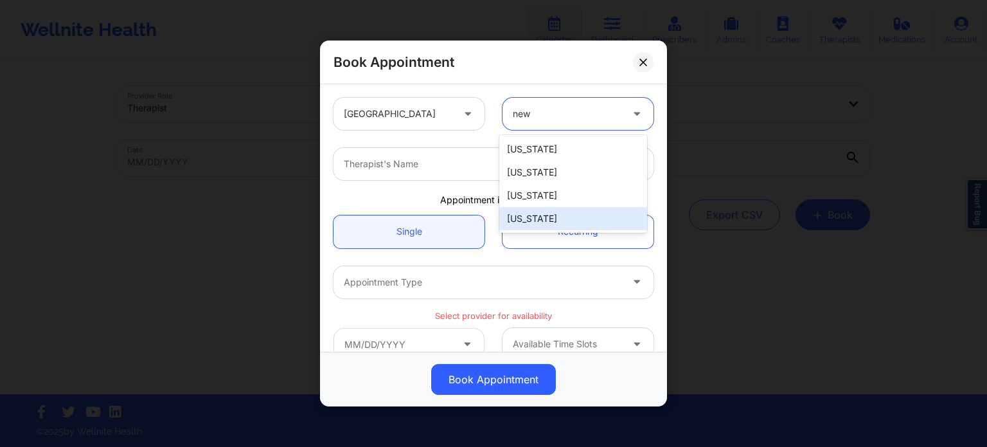
click at [548, 219] on div "[US_STATE]" at bounding box center [573, 218] width 148 height 23
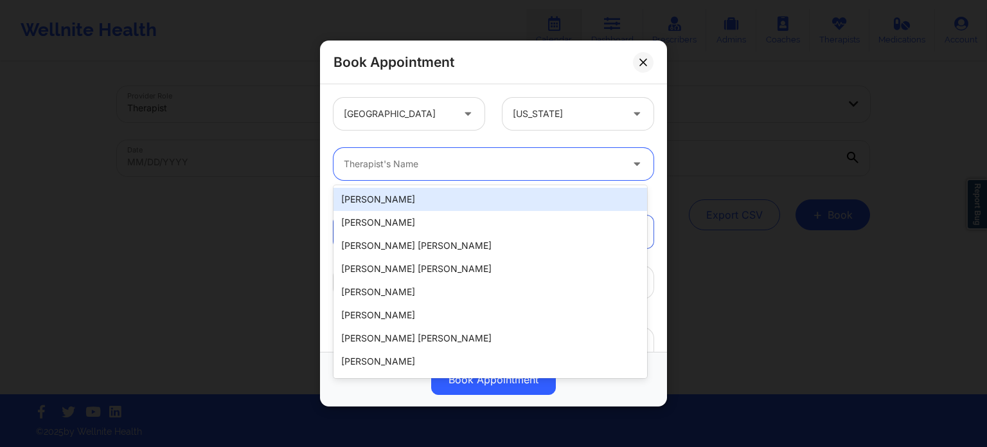
click at [448, 167] on div at bounding box center [483, 163] width 278 height 15
paste input "[PERSON_NAME]"
type input "[PERSON_NAME]"
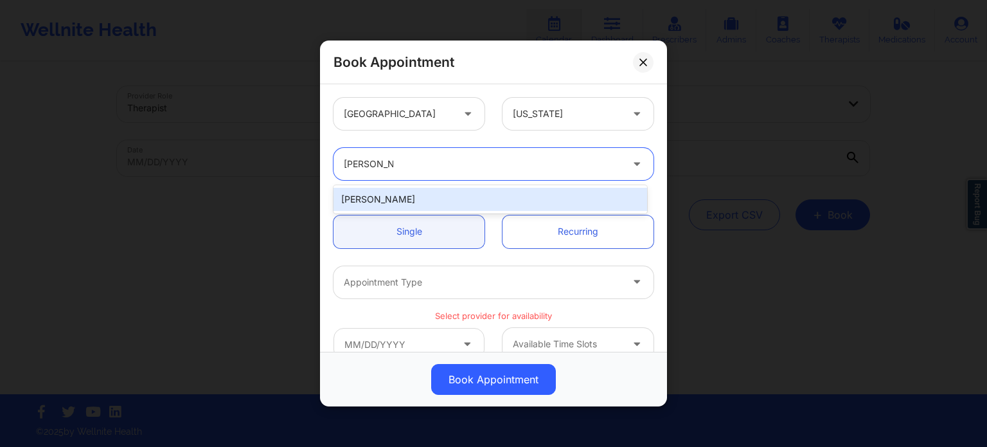
click at [409, 201] on div "[PERSON_NAME]" at bounding box center [490, 199] width 314 height 23
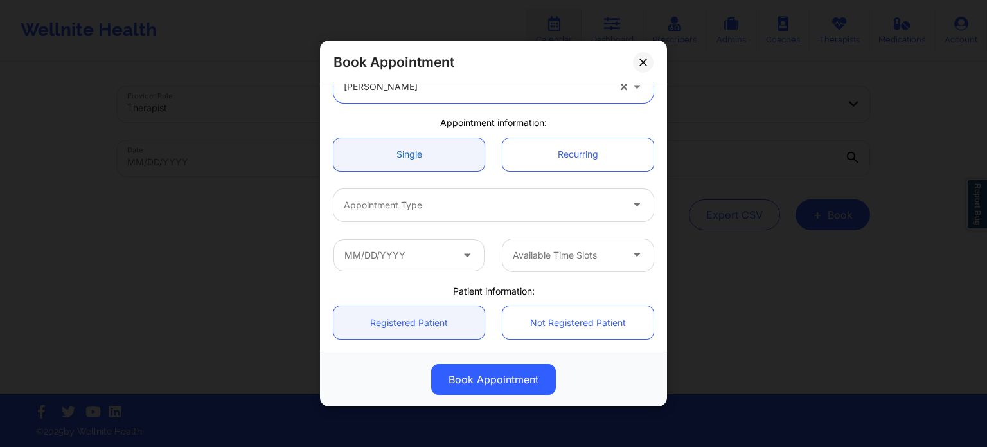
scroll to position [85, 0]
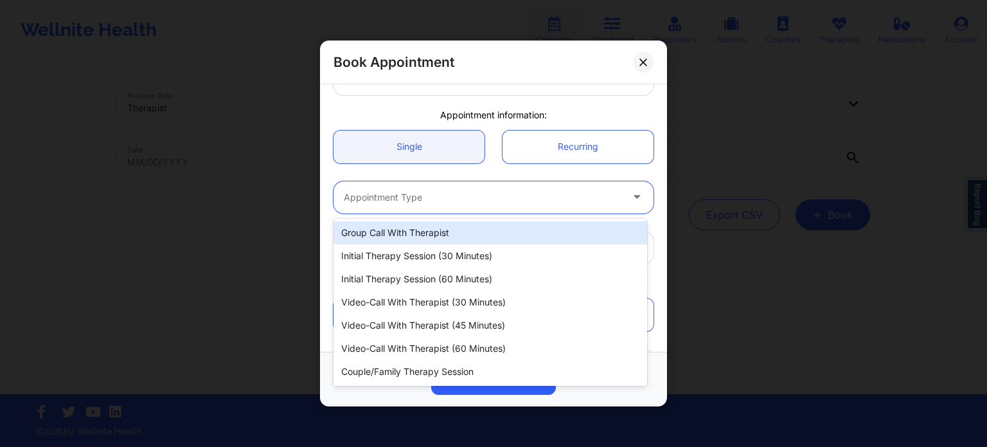
click at [406, 187] on div "Appointment Type" at bounding box center [477, 197] width 289 height 32
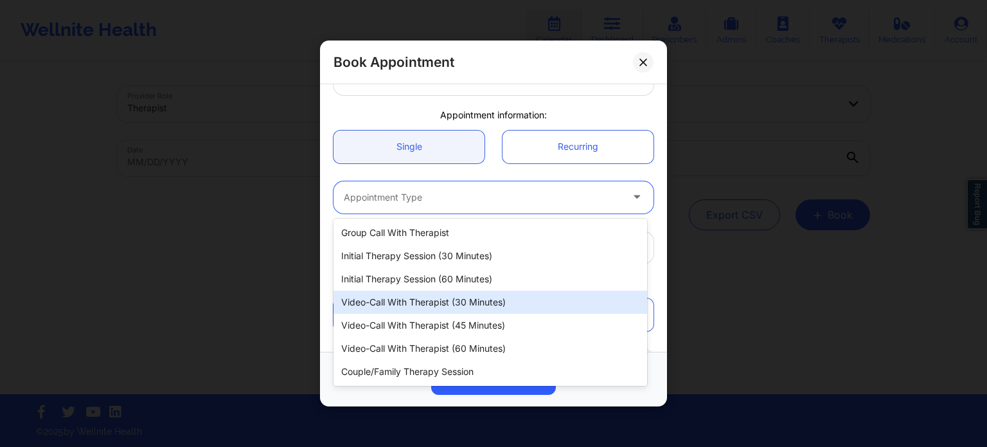
click at [440, 310] on div "Video-Call with Therapist (30 minutes)" at bounding box center [490, 301] width 314 height 23
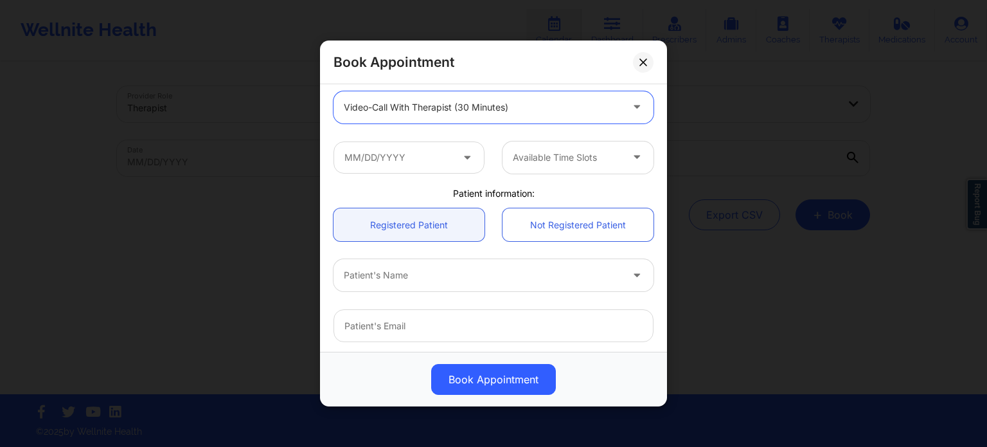
scroll to position [180, 0]
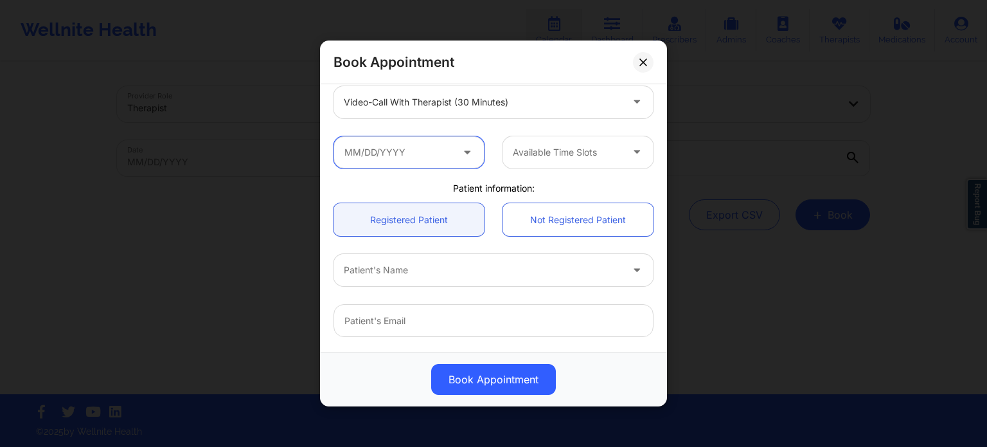
click at [371, 154] on input "text" at bounding box center [408, 152] width 151 height 32
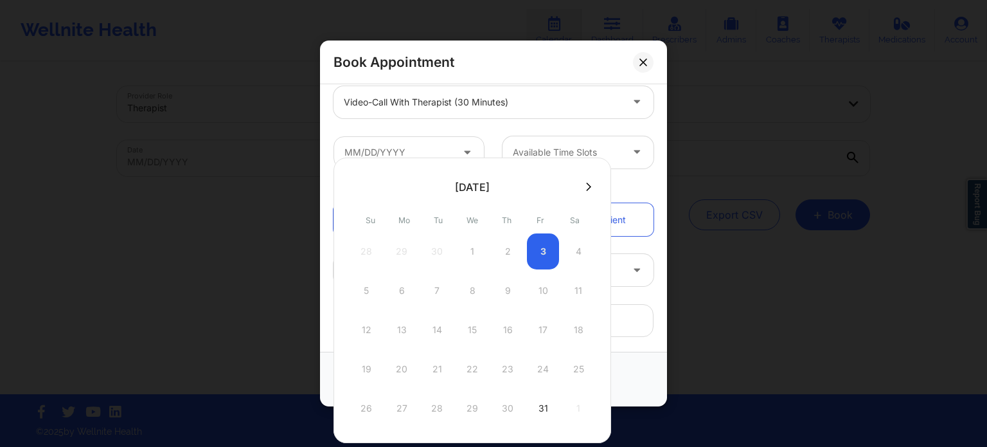
click at [586, 184] on icon at bounding box center [588, 186] width 5 height 8
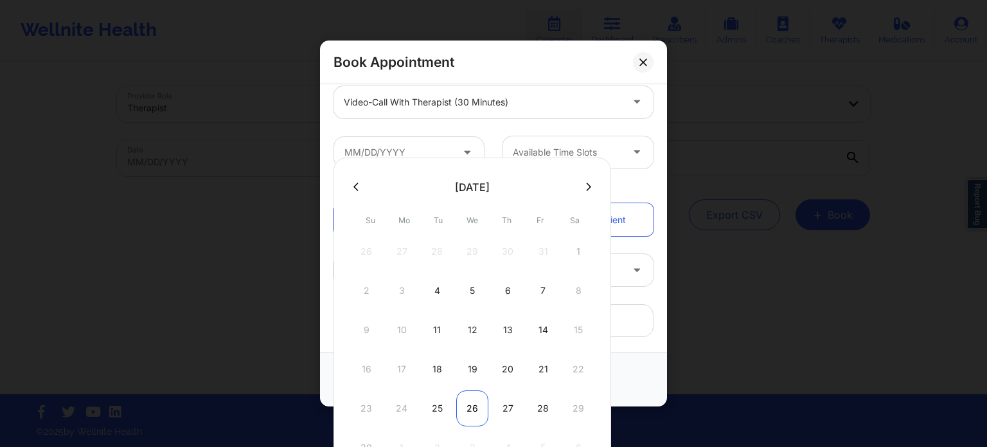
click at [472, 408] on div "26" at bounding box center [472, 408] width 32 height 36
type input "[DATE]"
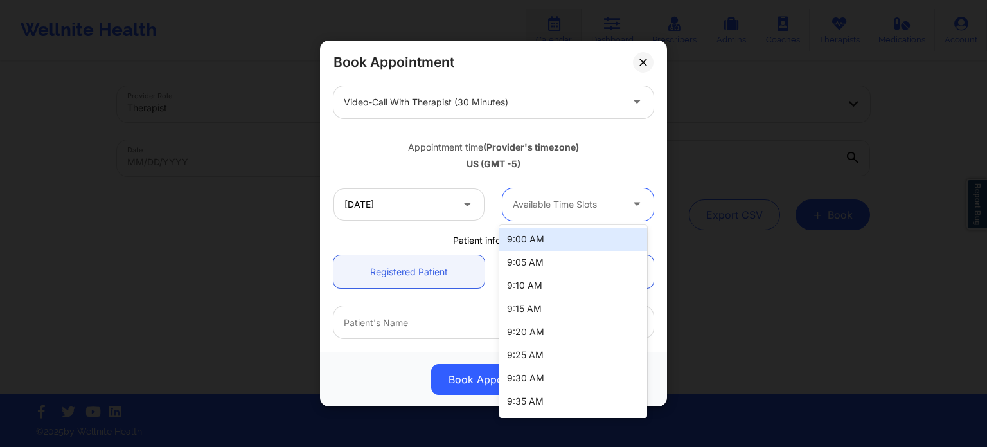
click at [573, 212] on div "Available Time Slots" at bounding box center [562, 204] width 120 height 32
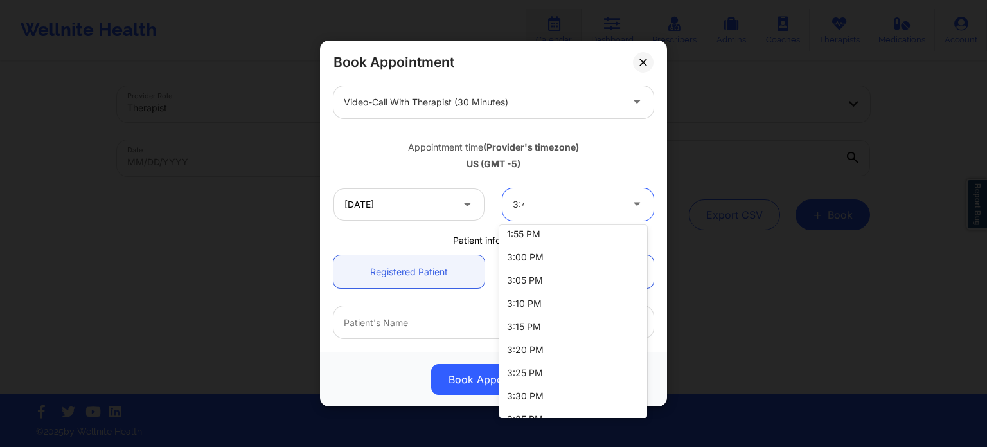
scroll to position [0, 0]
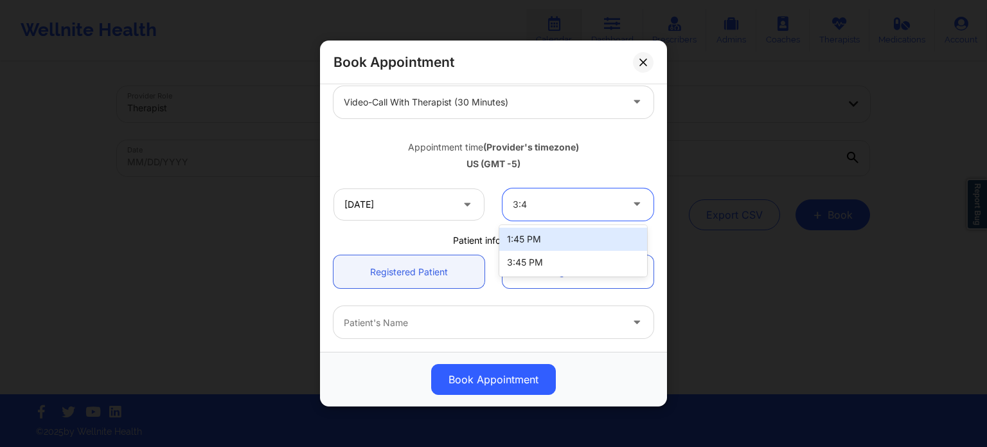
type input "3:45"
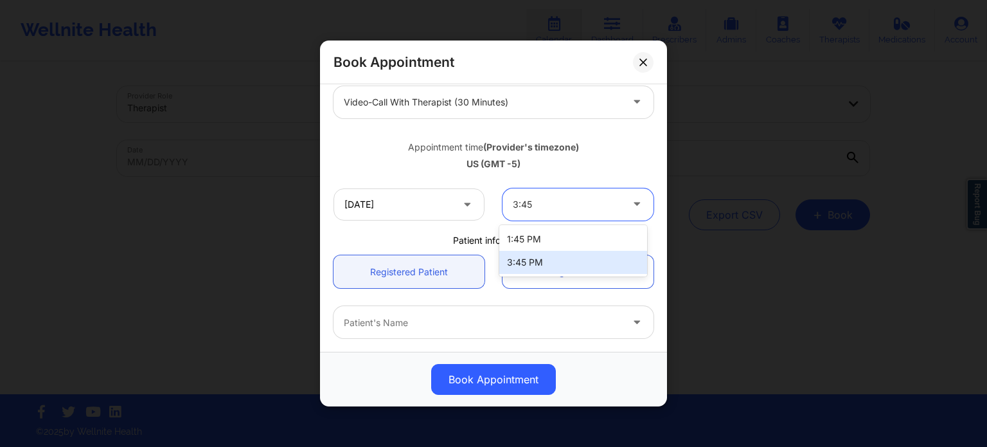
click at [524, 269] on div "3:45 PM" at bounding box center [573, 262] width 148 height 23
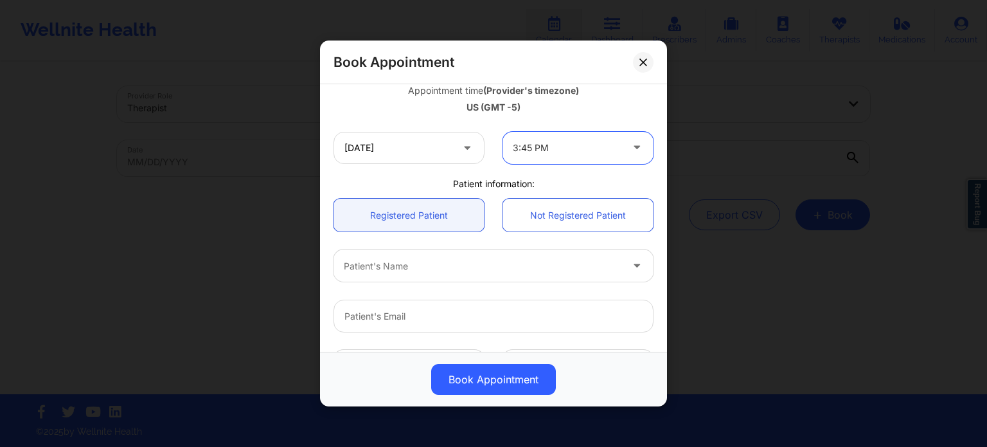
scroll to position [264, 0]
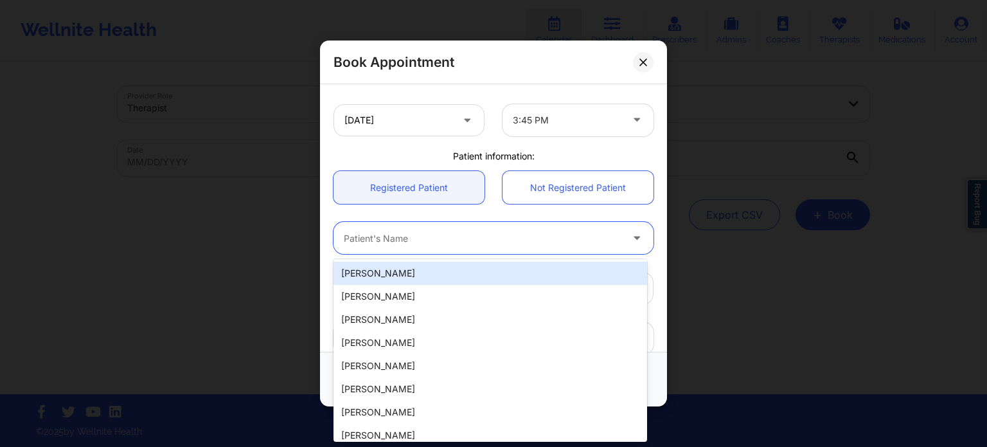
click at [472, 240] on div at bounding box center [483, 238] width 278 height 15
paste input "[PERSON_NAME]"
type input "[PERSON_NAME]"
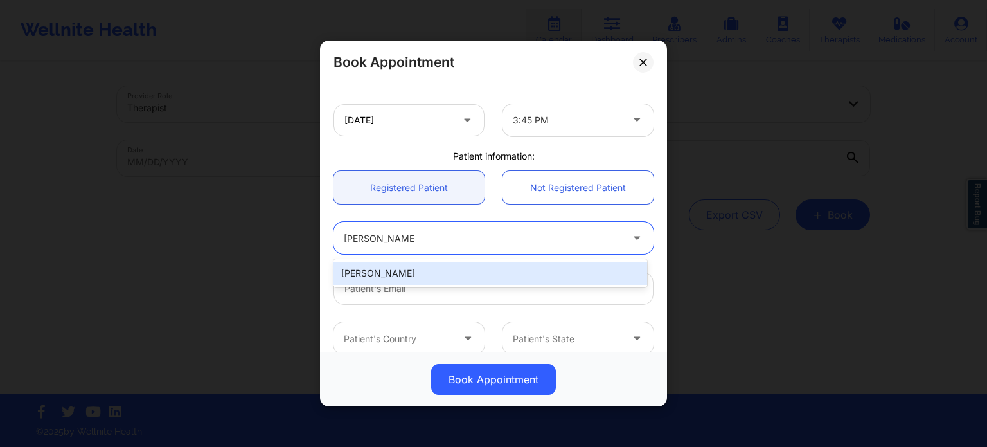
click at [448, 271] on div "[PERSON_NAME]" at bounding box center [490, 273] width 314 height 23
type input "[EMAIL_ADDRESS][DOMAIN_NAME]"
type input "[PHONE_NUMBER]"
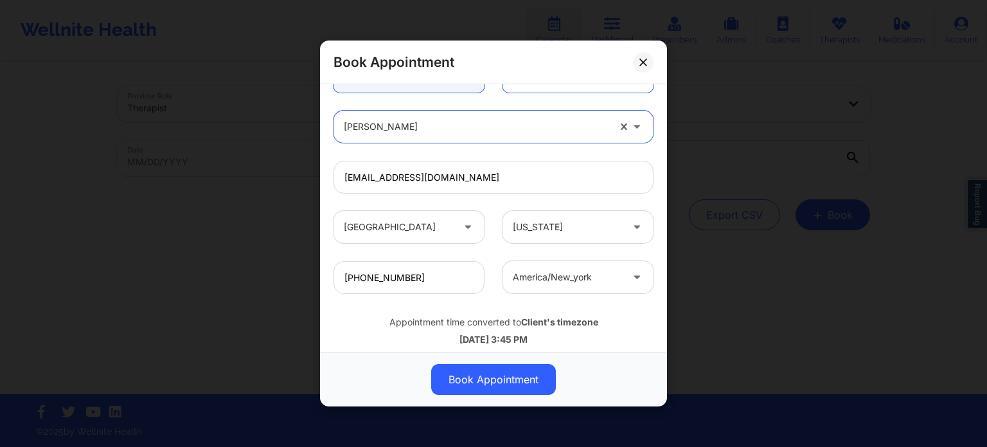
scroll to position [400, 0]
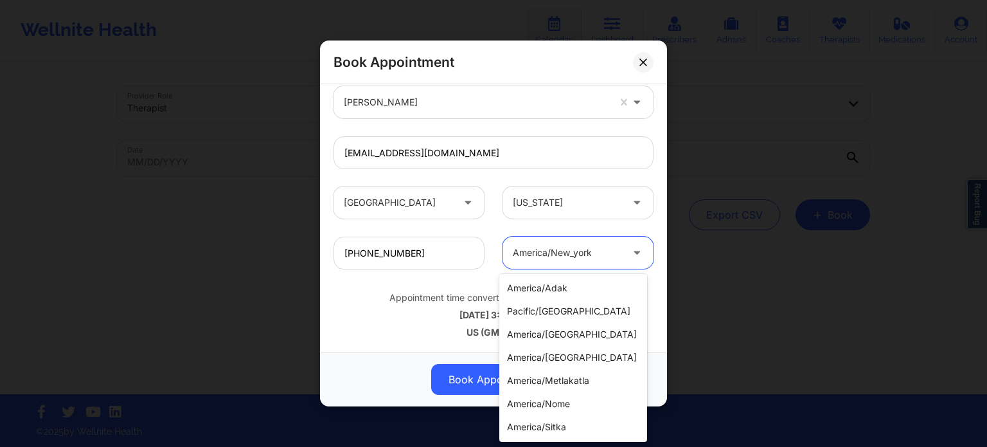
click at [631, 259] on div at bounding box center [637, 253] width 15 height 16
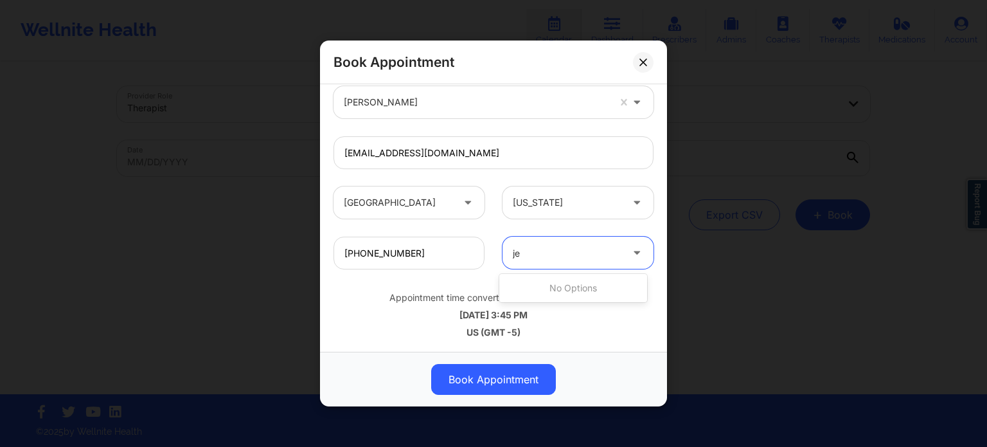
type input "j"
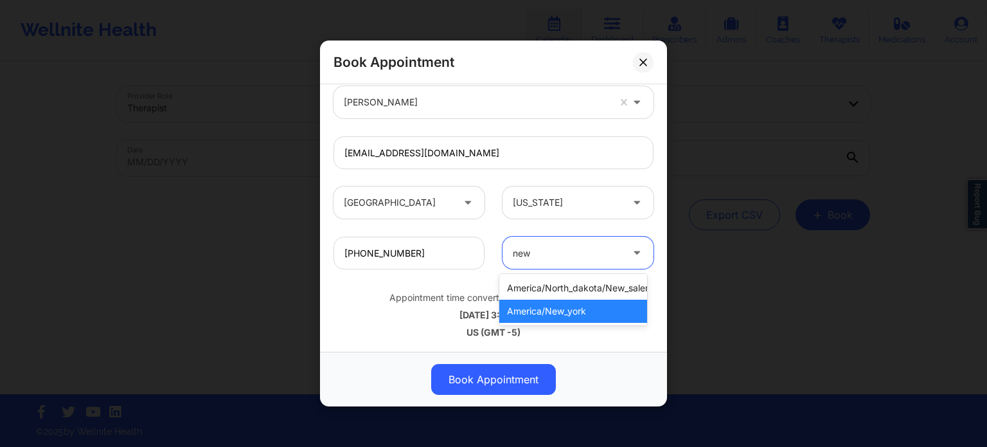
type input "new"
click at [599, 366] on div "Book Appointment" at bounding box center [493, 379] width 329 height 31
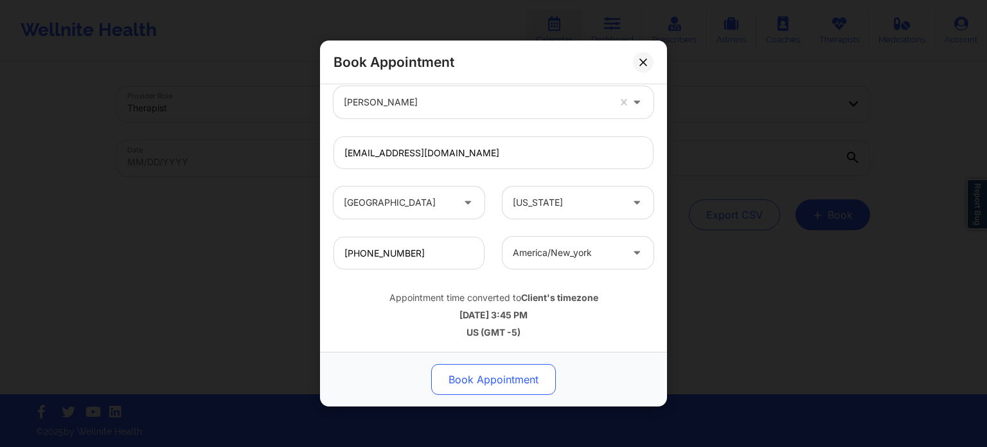
click at [479, 377] on button "Book Appointment" at bounding box center [493, 379] width 125 height 31
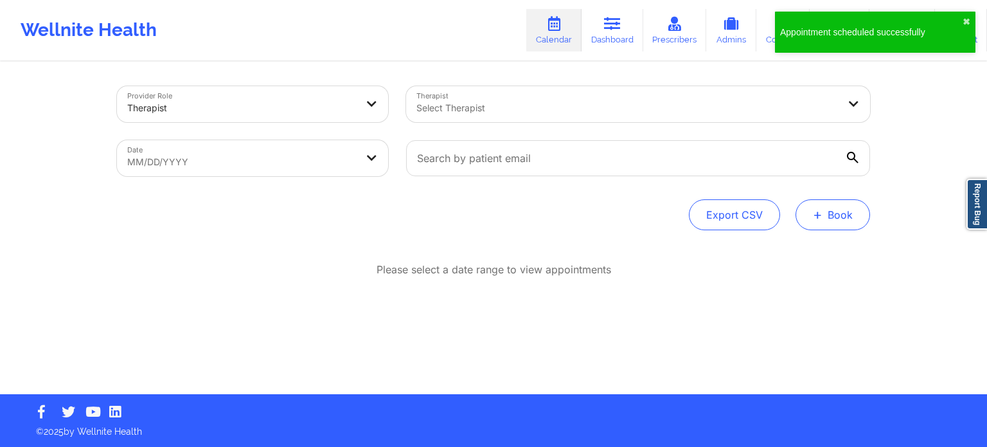
click at [764, 213] on span "+" at bounding box center [818, 214] width 10 height 7
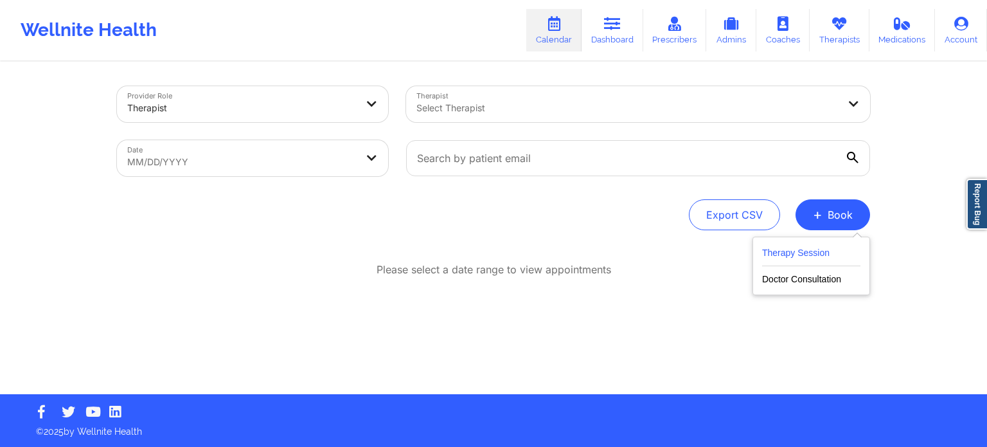
click at [764, 256] on button "Therapy Session" at bounding box center [811, 255] width 98 height 21
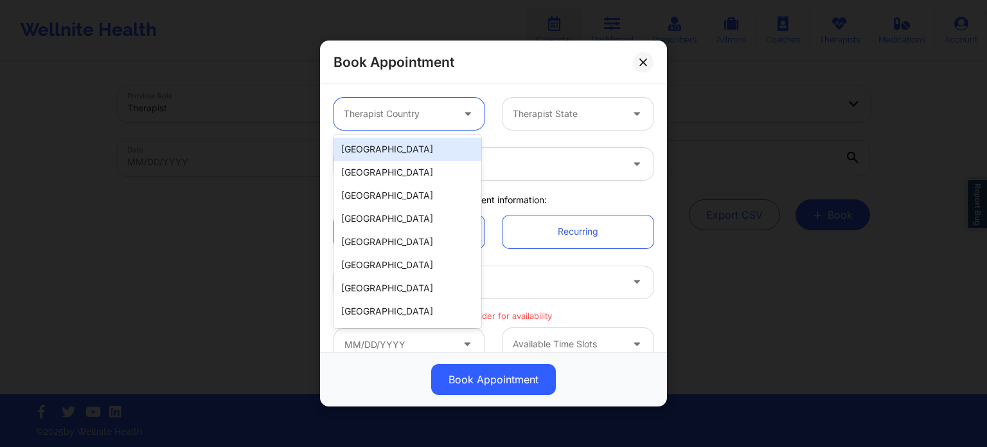
click at [454, 105] on div at bounding box center [469, 114] width 31 height 32
click at [430, 152] on div "[GEOGRAPHIC_DATA]" at bounding box center [407, 149] width 148 height 23
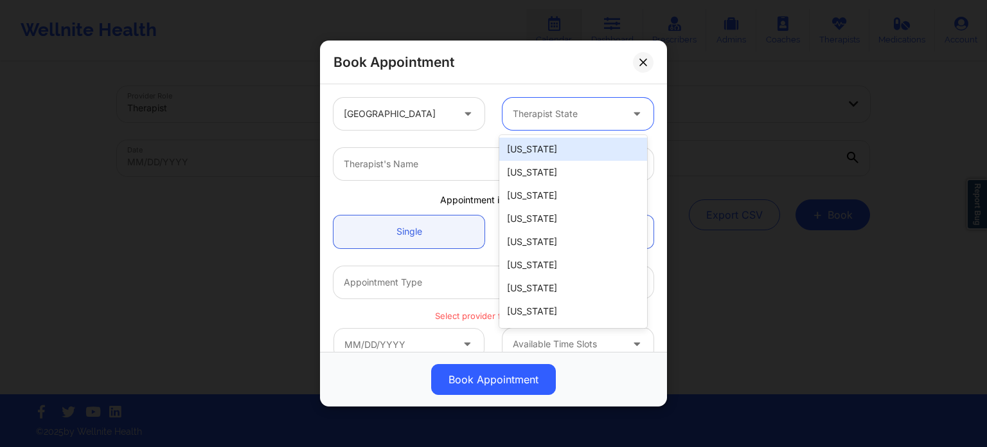
click at [576, 112] on div at bounding box center [567, 113] width 109 height 15
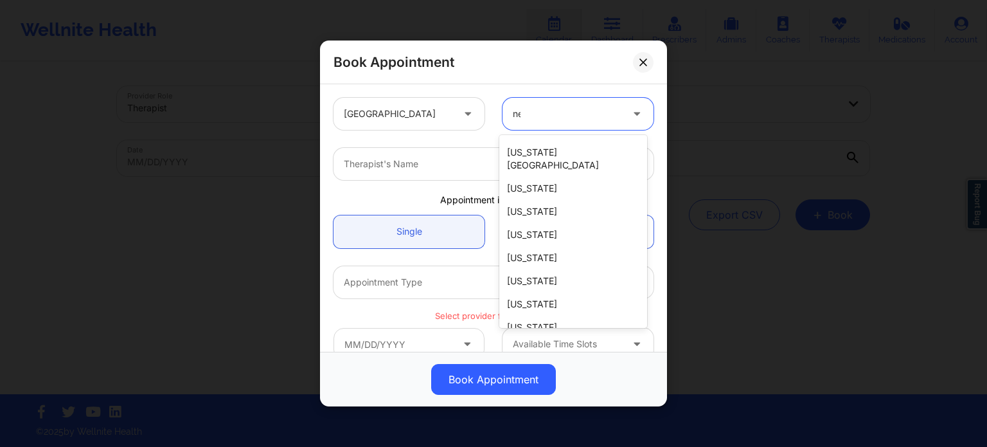
scroll to position [20, 0]
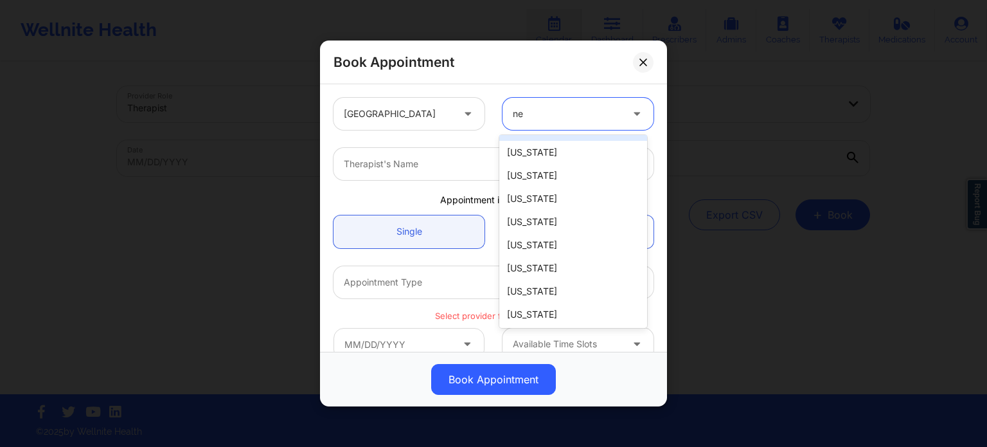
type input "new"
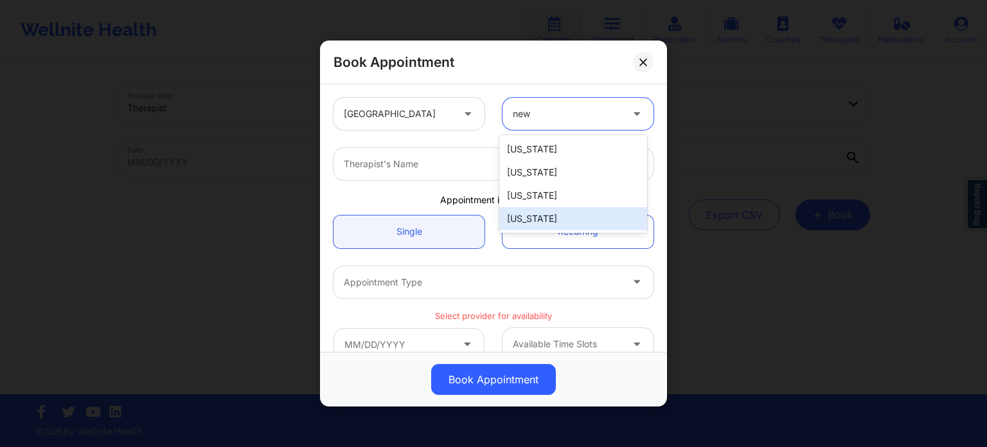
click at [539, 217] on div "[US_STATE]" at bounding box center [573, 218] width 148 height 23
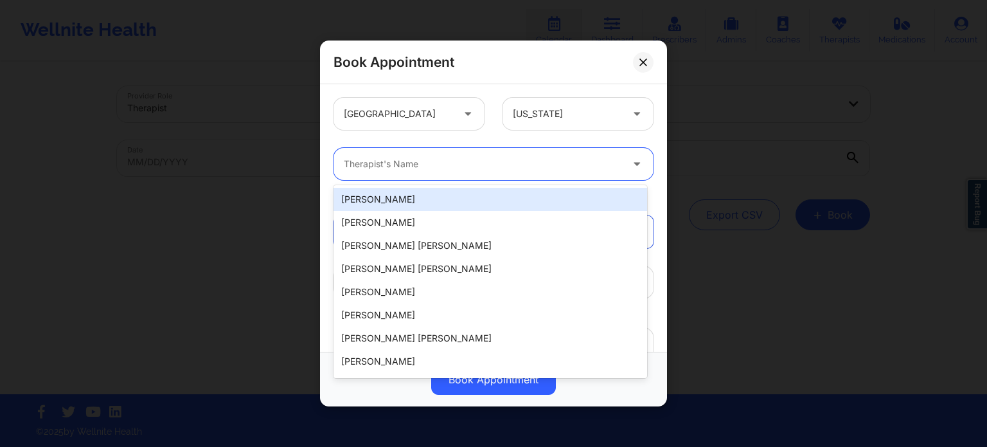
click at [434, 172] on div "Therapist's Name" at bounding box center [477, 164] width 289 height 32
paste input "[PERSON_NAME]"
type input "[PERSON_NAME]"
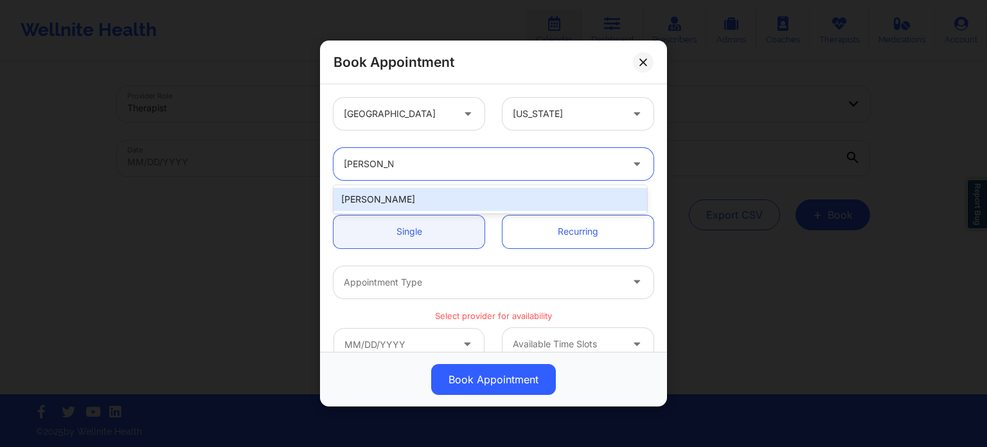
click at [460, 200] on div "[PERSON_NAME]" at bounding box center [490, 199] width 314 height 23
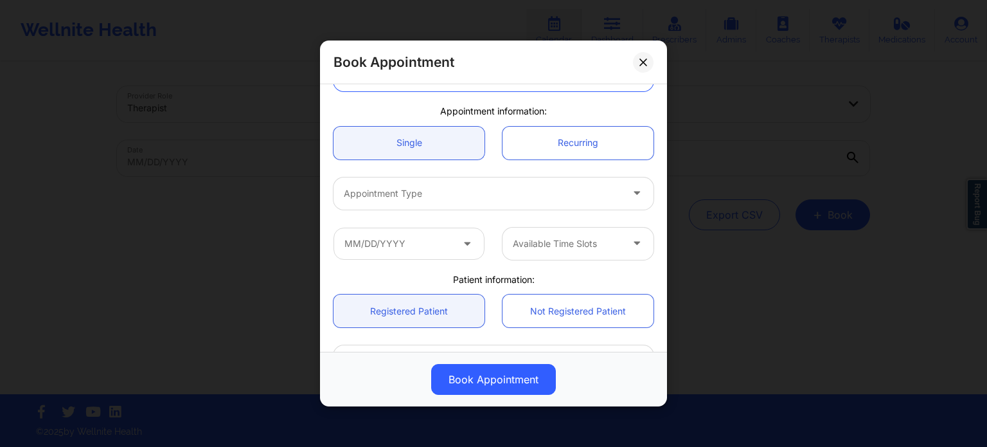
scroll to position [93, 0]
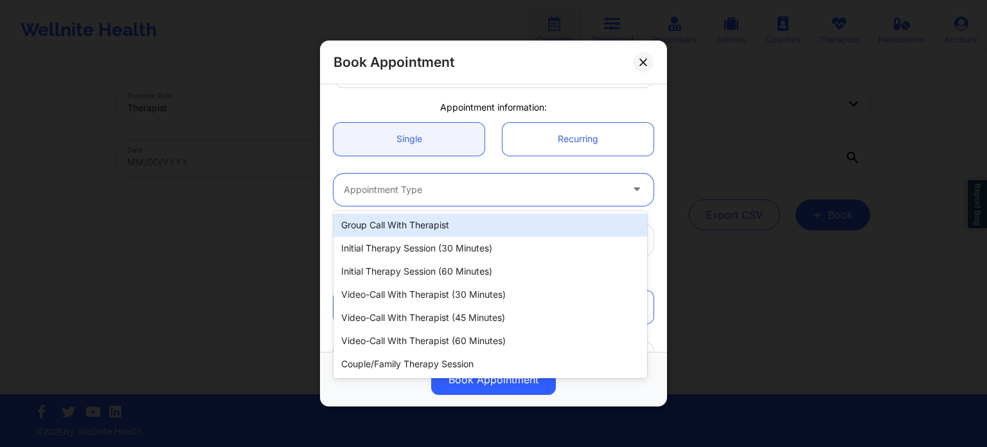
click at [427, 182] on div at bounding box center [483, 189] width 278 height 15
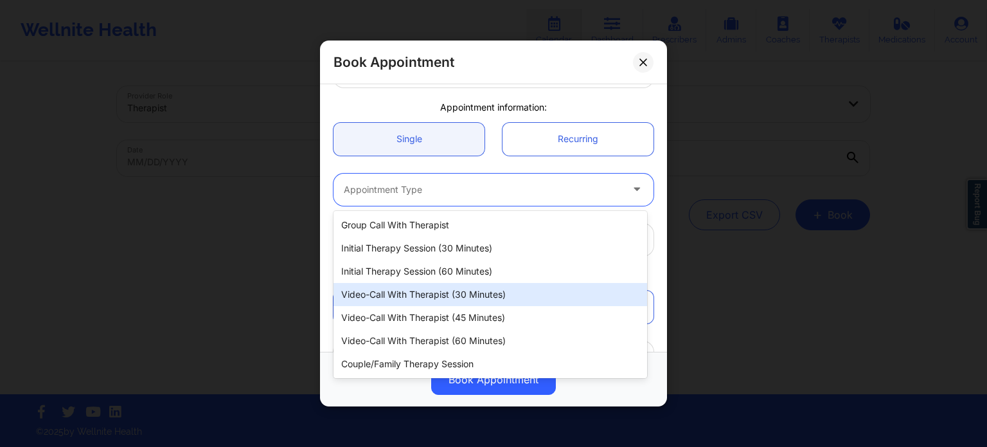
click at [447, 299] on div "Video-Call with Therapist (30 minutes)" at bounding box center [490, 294] width 314 height 23
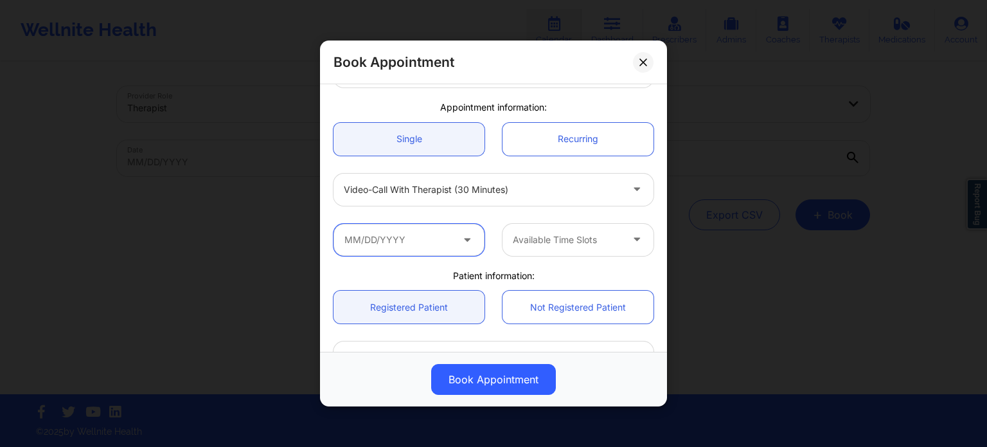
click at [434, 244] on input "text" at bounding box center [408, 240] width 151 height 32
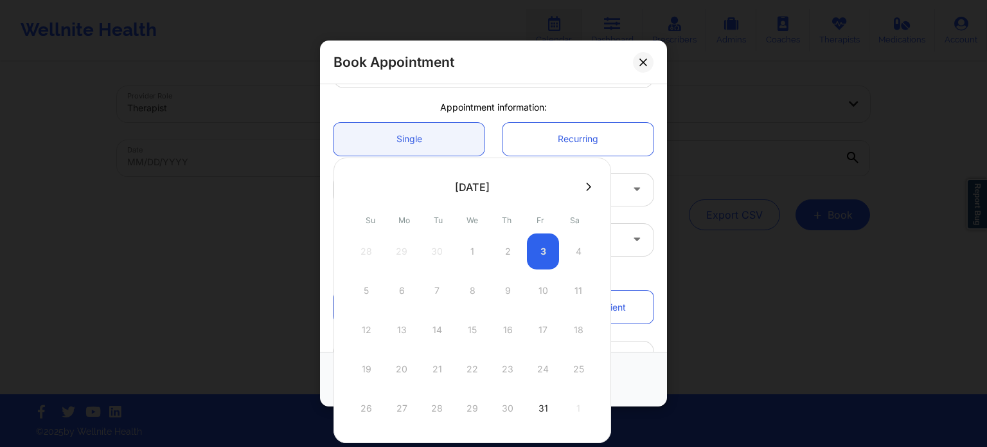
click at [587, 188] on button at bounding box center [588, 186] width 13 height 11
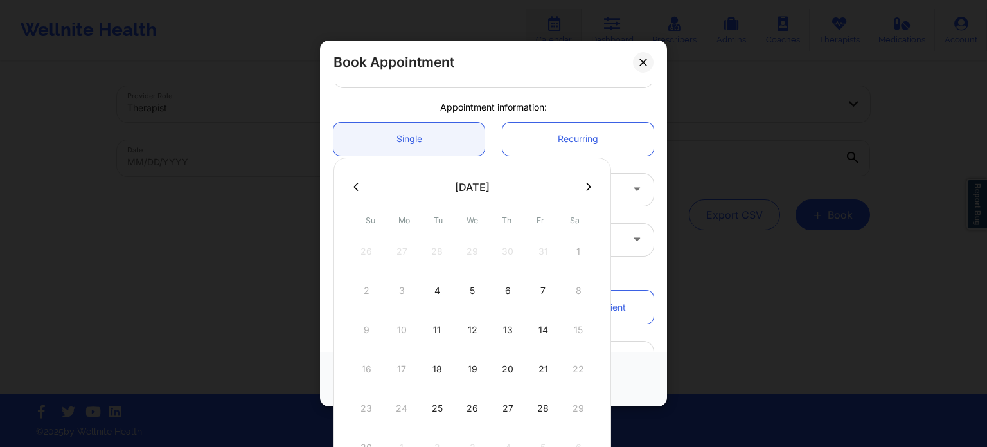
click at [586, 187] on icon at bounding box center [588, 187] width 5 height 10
click at [469, 256] on div "3" at bounding box center [472, 251] width 32 height 36
type input "[DATE]"
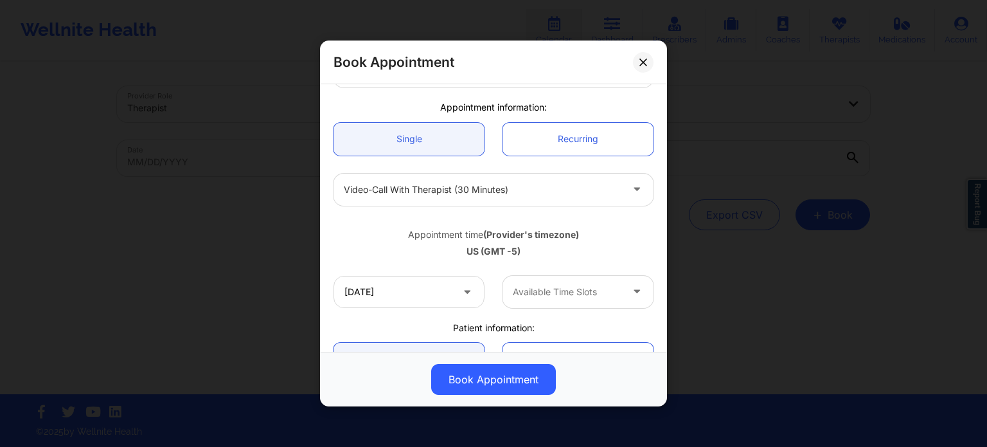
scroll to position [149, 0]
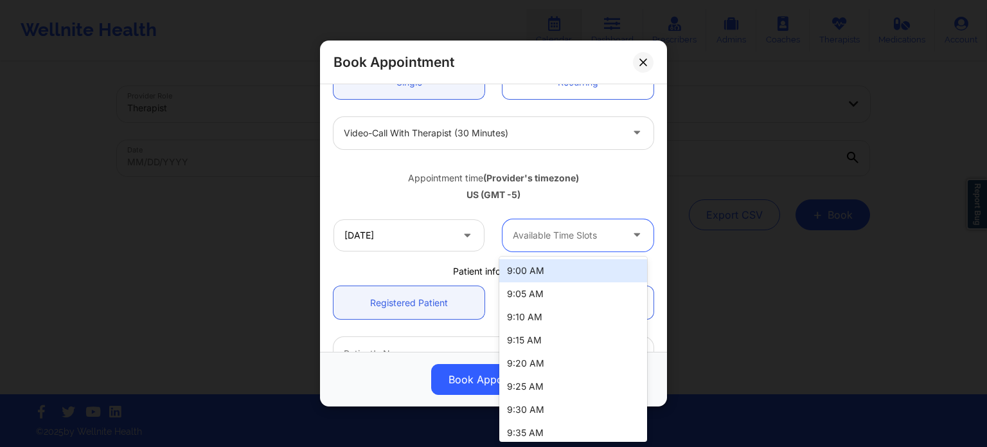
click at [568, 228] on div at bounding box center [567, 234] width 109 height 15
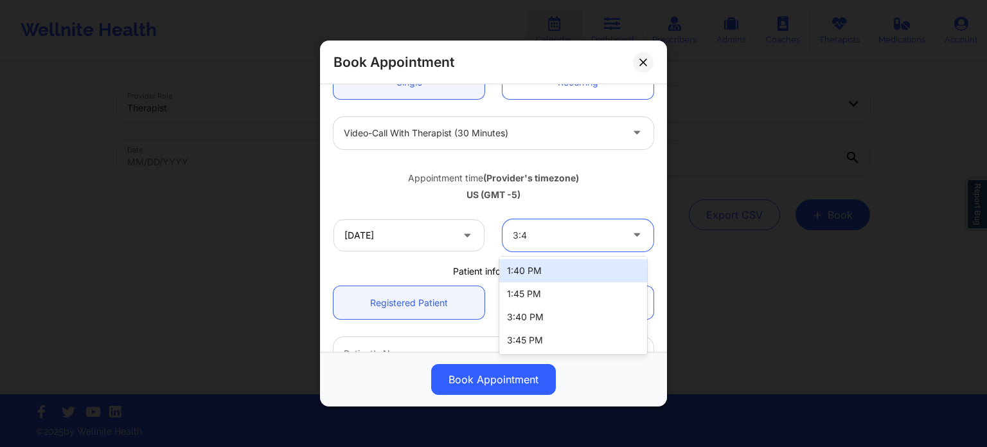
type input "3:45"
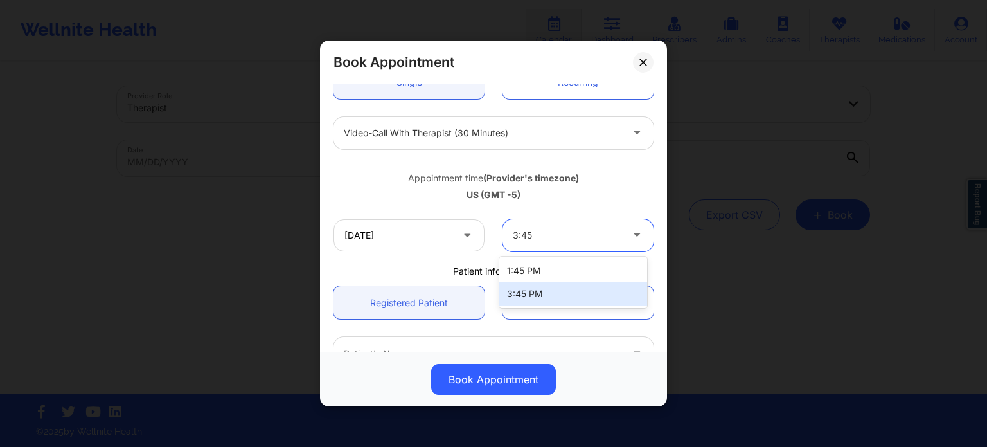
click at [574, 298] on div "3:45 PM" at bounding box center [573, 293] width 148 height 23
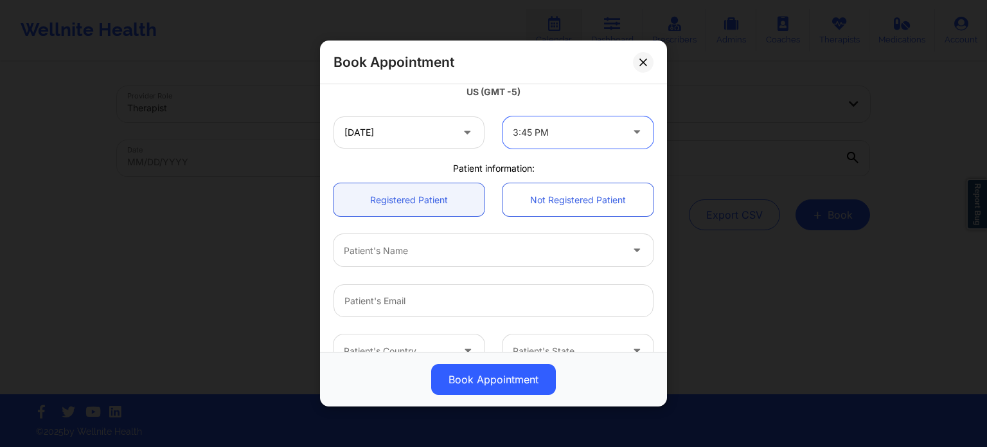
scroll to position [265, 0]
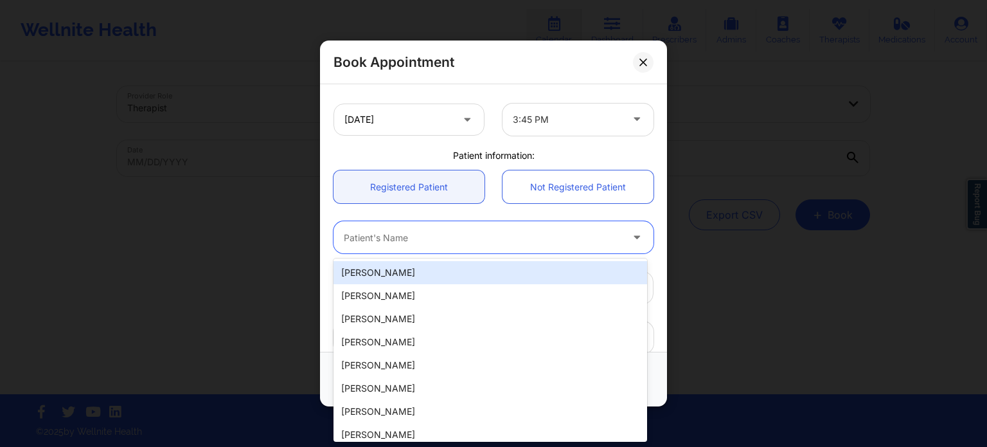
click at [409, 235] on div at bounding box center [483, 237] width 278 height 15
paste input "[PERSON_NAME]"
type input "[PERSON_NAME]"
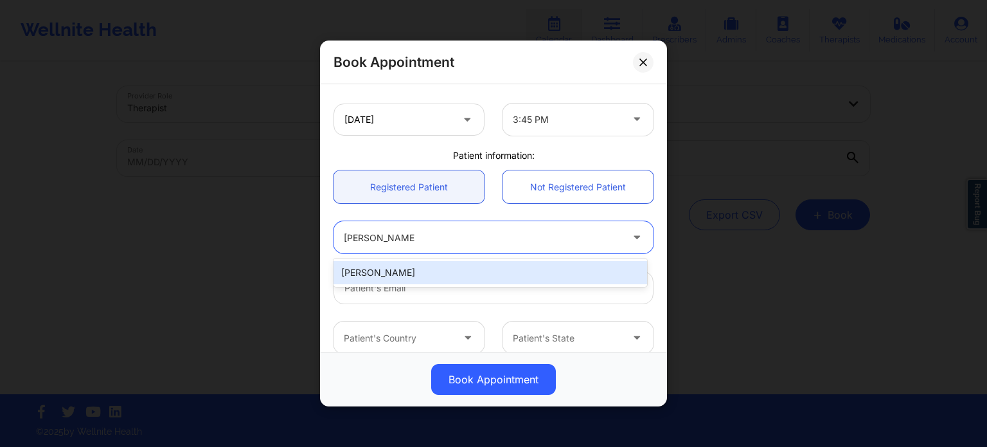
click at [436, 273] on div "[PERSON_NAME]" at bounding box center [490, 272] width 314 height 23
type input "[EMAIL_ADDRESS][DOMAIN_NAME]"
type input "[PHONE_NUMBER]"
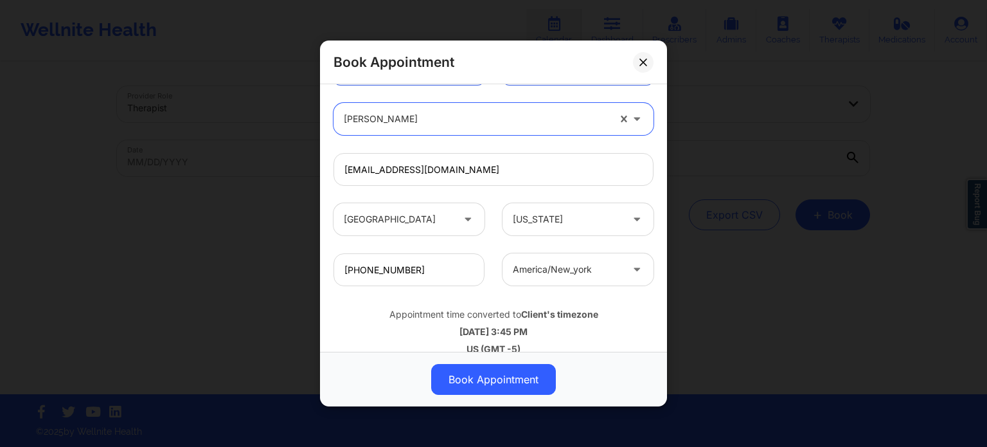
scroll to position [400, 0]
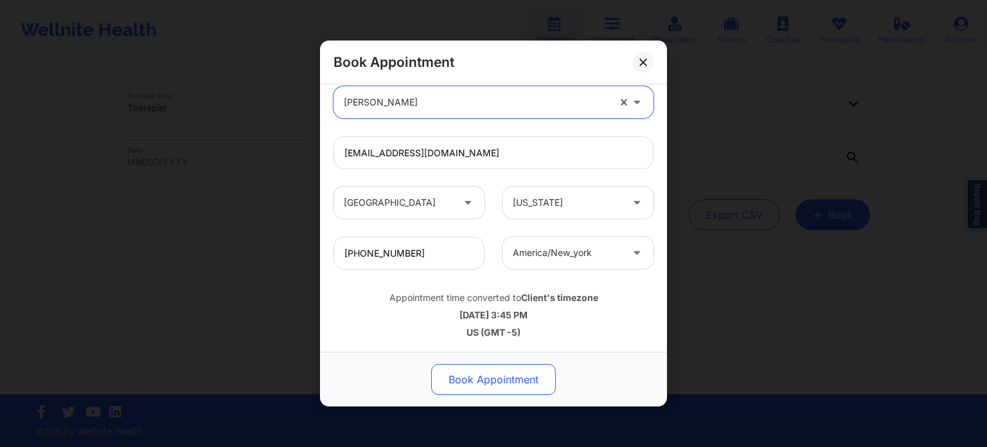
click at [470, 390] on button "Book Appointment" at bounding box center [493, 379] width 125 height 31
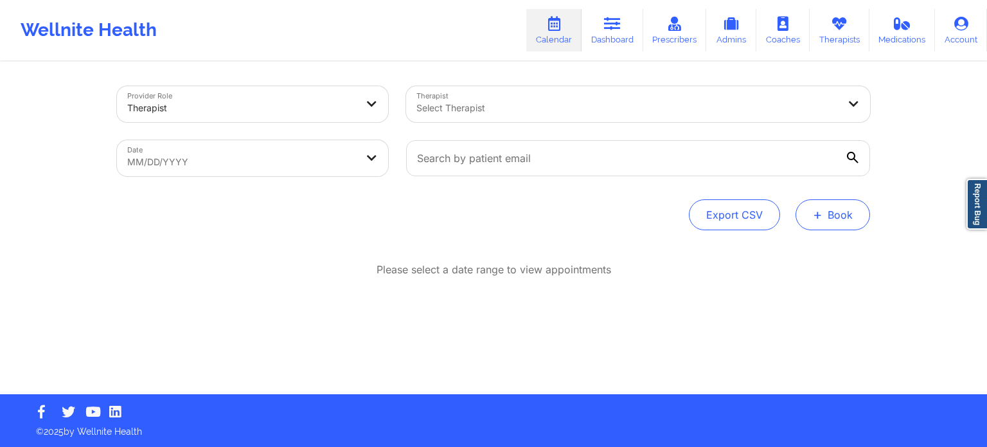
click at [764, 209] on button "+ Book" at bounding box center [832, 214] width 75 height 31
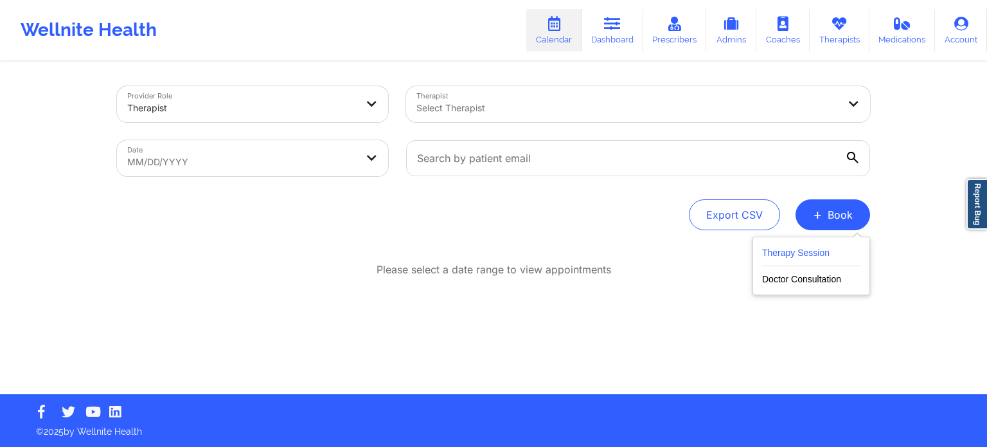
click at [764, 258] on button "Therapy Session" at bounding box center [811, 255] width 98 height 21
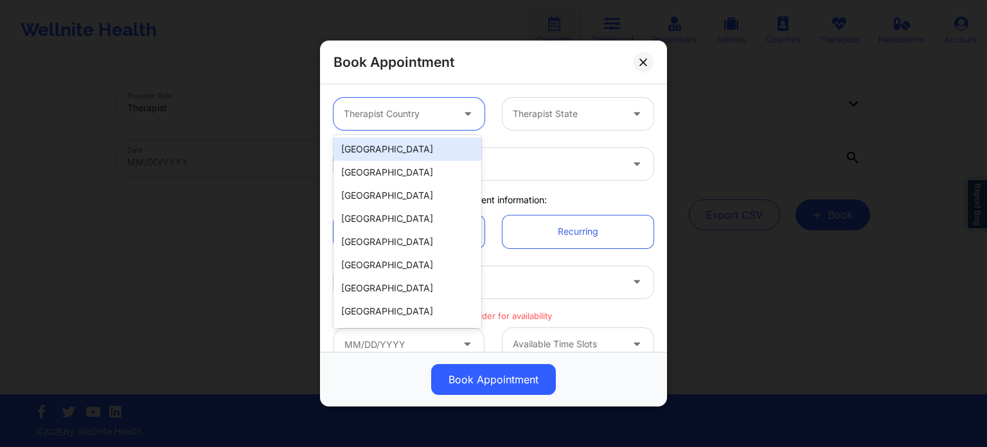
click at [434, 106] on div at bounding box center [398, 113] width 109 height 15
click at [416, 153] on div "[GEOGRAPHIC_DATA]" at bounding box center [407, 149] width 148 height 23
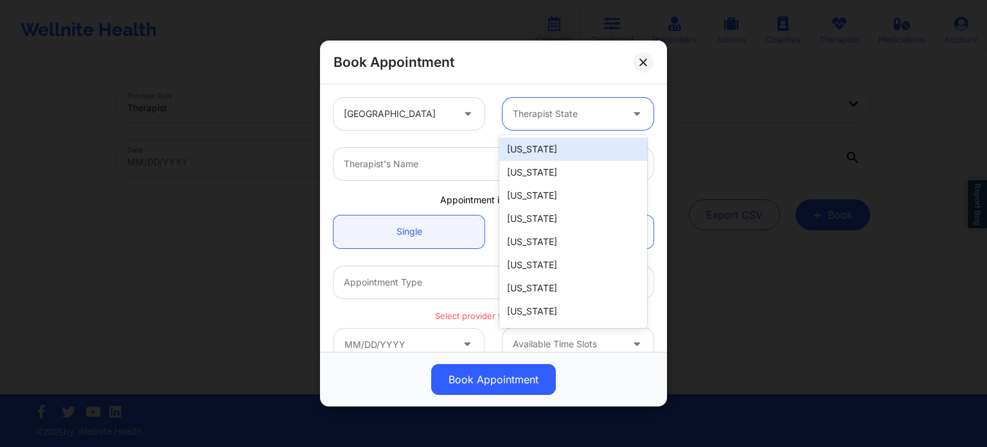
click at [537, 127] on div "Therapist State" at bounding box center [562, 114] width 120 height 32
type input "new"
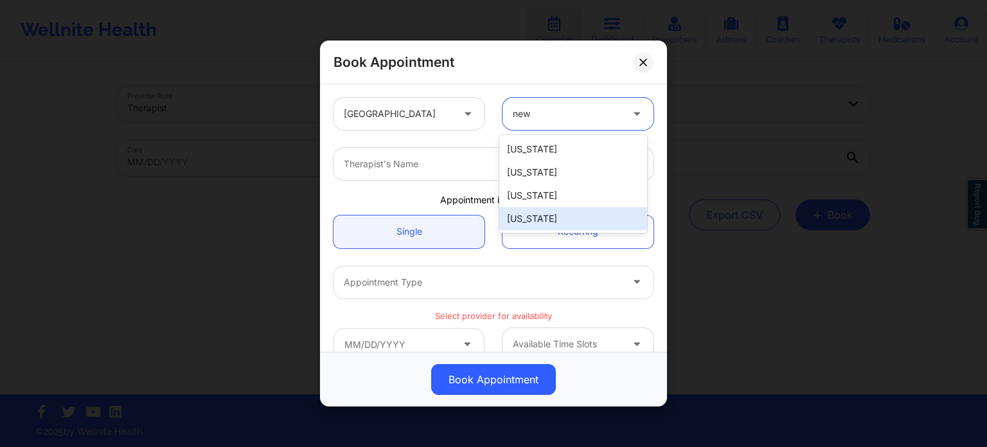
click at [555, 218] on div "[US_STATE]" at bounding box center [573, 218] width 148 height 23
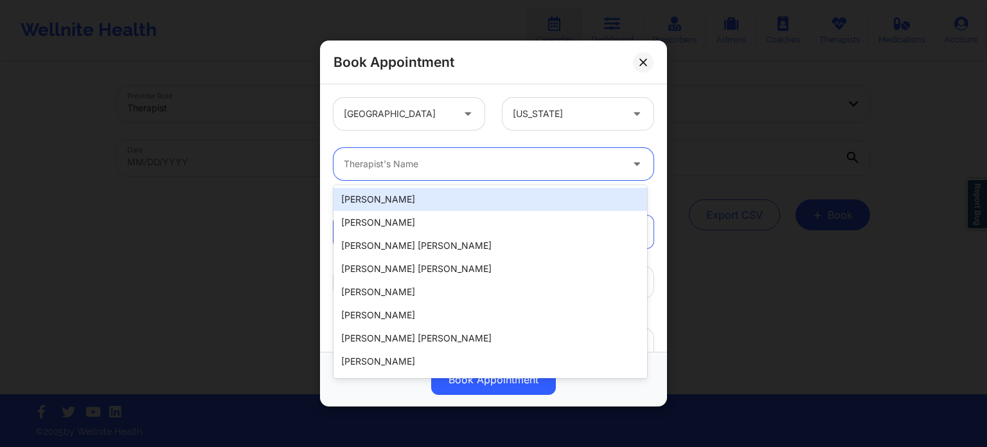
click at [474, 173] on div "Therapist's Name" at bounding box center [477, 164] width 289 height 32
paste input "[PERSON_NAME]"
type input "[PERSON_NAME]"
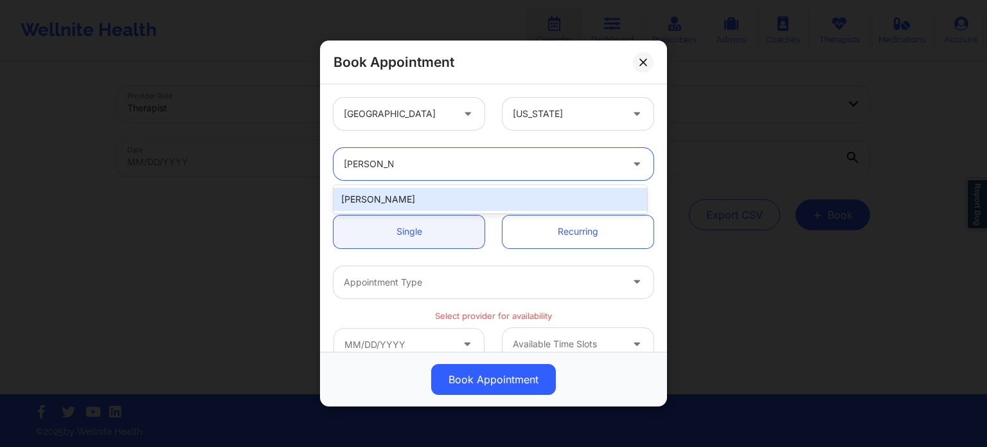
click at [434, 200] on div "[PERSON_NAME]" at bounding box center [490, 199] width 314 height 23
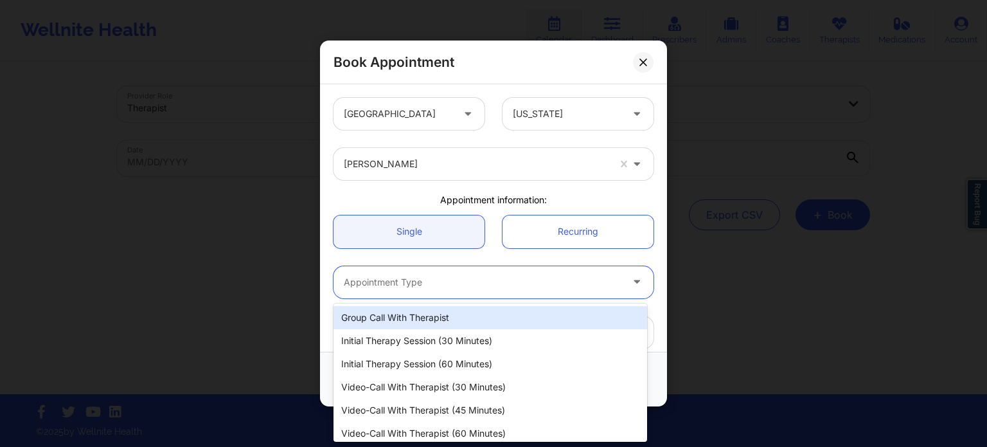
click at [422, 274] on div at bounding box center [483, 281] width 278 height 15
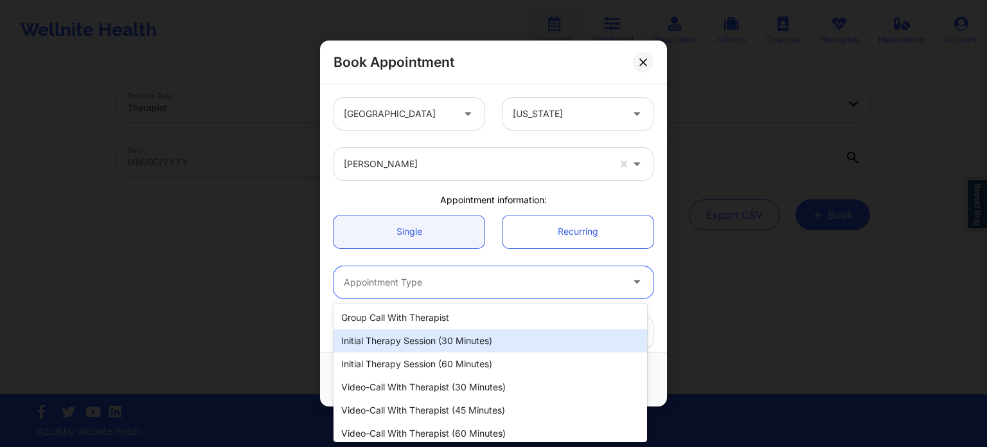
click at [442, 334] on div "Initial Therapy Session (30 minutes)" at bounding box center [490, 340] width 314 height 23
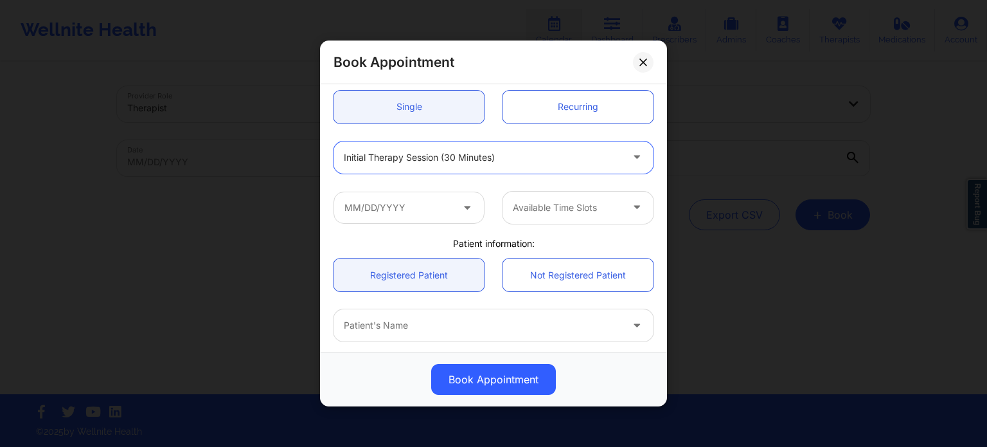
scroll to position [129, 0]
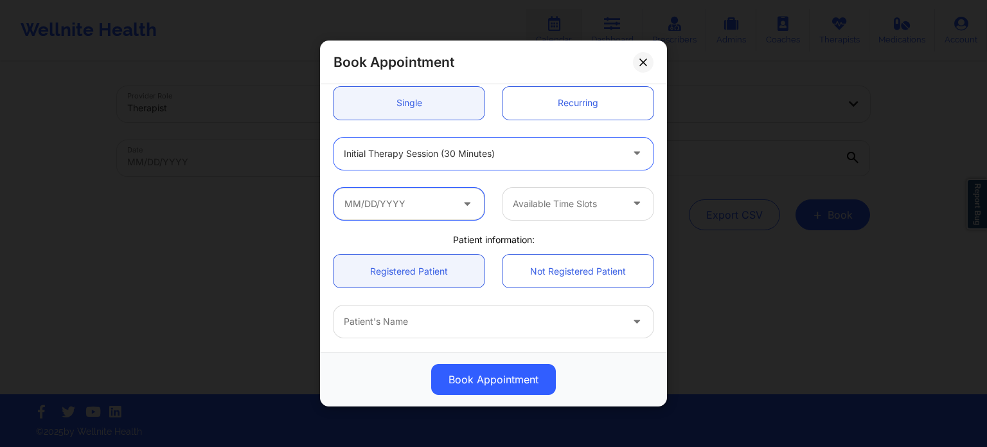
click at [369, 209] on input "text" at bounding box center [408, 204] width 151 height 32
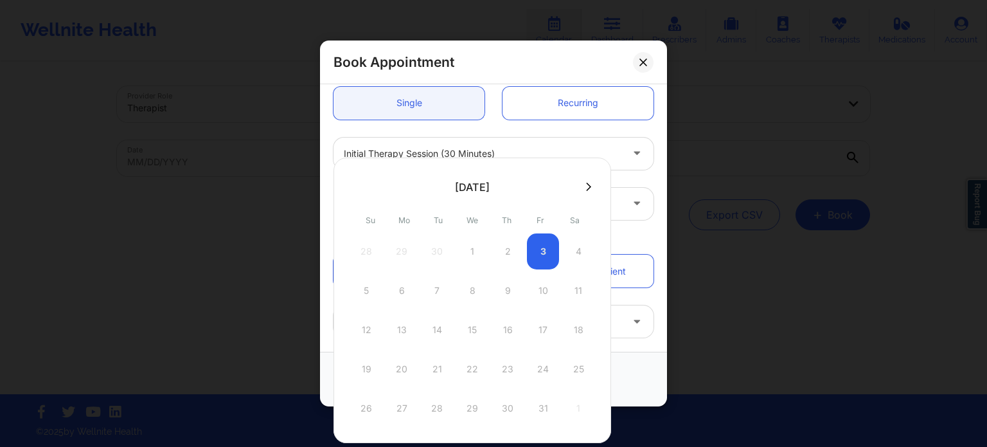
click at [590, 181] on button at bounding box center [588, 186] width 13 height 11
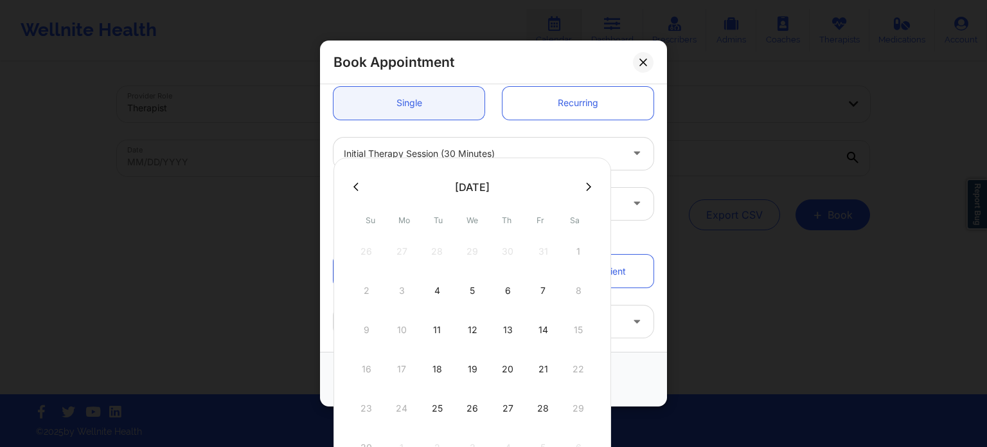
click at [586, 185] on icon at bounding box center [588, 187] width 5 height 10
click at [466, 292] on div "7 8 9 10 11 12 13" at bounding box center [472, 290] width 244 height 36
click at [473, 283] on div "7 8 9 10 11 12 13" at bounding box center [472, 290] width 244 height 36
click at [473, 296] on div "7 8 9 10 11 12 13" at bounding box center [472, 290] width 244 height 36
click at [499, 300] on div "7 8 9 10 11 12 13" at bounding box center [472, 290] width 244 height 36
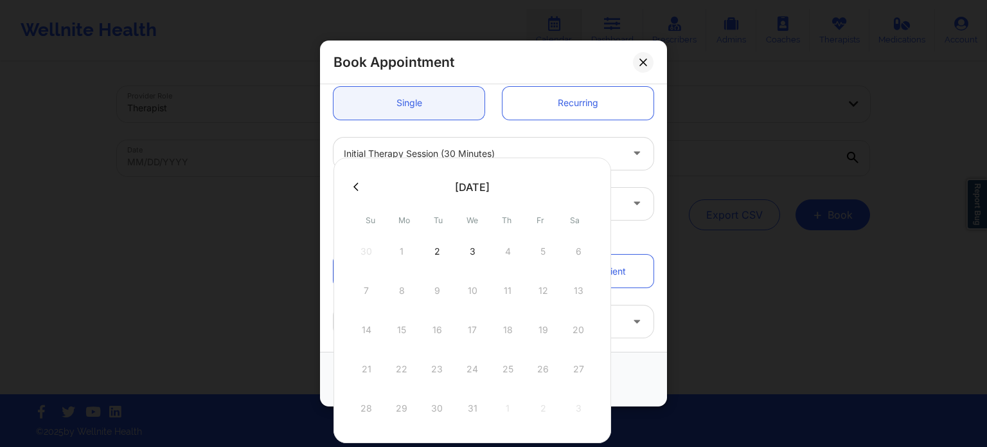
drag, startPoint x: 477, startPoint y: 323, endPoint x: 472, endPoint y: 299, distance: 24.5
click at [472, 299] on div "30 1 2 3 4 5 6 7 8 9 10 11 12 13 14 15 16 17 18 19 20 21 22 23 24 25 26 27 28 2…" at bounding box center [472, 329] width 244 height 193
drag, startPoint x: 472, startPoint y: 299, endPoint x: 439, endPoint y: 296, distance: 32.3
click at [439, 296] on div "7 8 9 10 11 12 13" at bounding box center [472, 290] width 244 height 36
drag, startPoint x: 439, startPoint y: 296, endPoint x: 468, endPoint y: 290, distance: 28.9
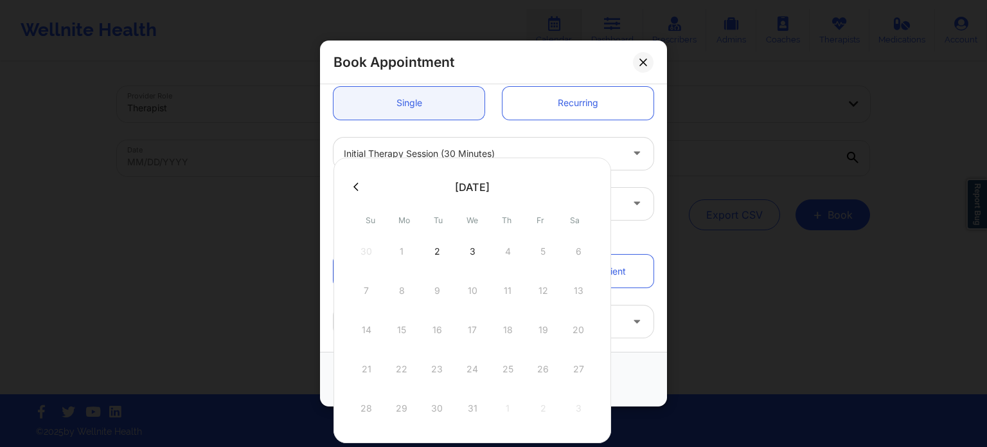
click at [468, 290] on div "7 8 9 10 11 12 13" at bounding box center [472, 290] width 244 height 36
drag, startPoint x: 468, startPoint y: 290, endPoint x: 468, endPoint y: 315, distance: 25.7
click at [468, 315] on div "30 1 2 3 4 5 6 7 8 9 10 11 12 13 14 15 16 17 18 19 20 21 22 23 24 25 26 27 28 2…" at bounding box center [472, 329] width 244 height 193
click at [468, 315] on div "14 15 16 17 18 19 20" at bounding box center [472, 330] width 244 height 36
click at [472, 251] on div "3" at bounding box center [472, 251] width 32 height 36
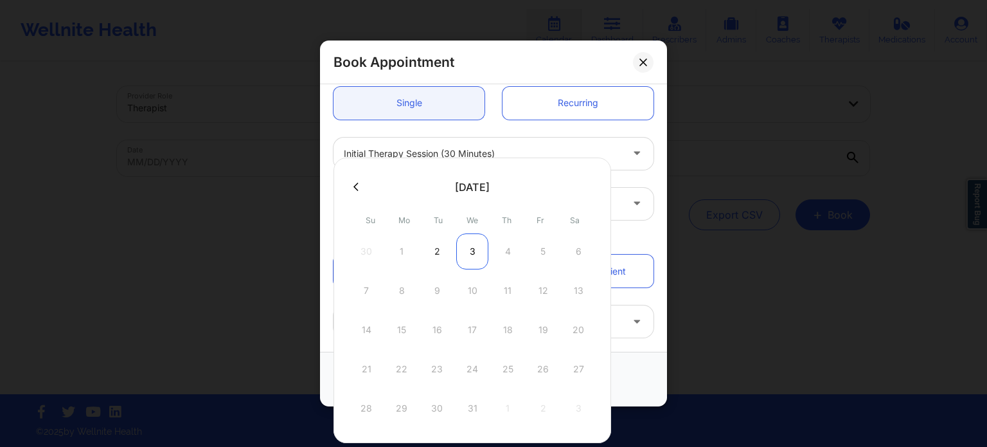
type input "[DATE]"
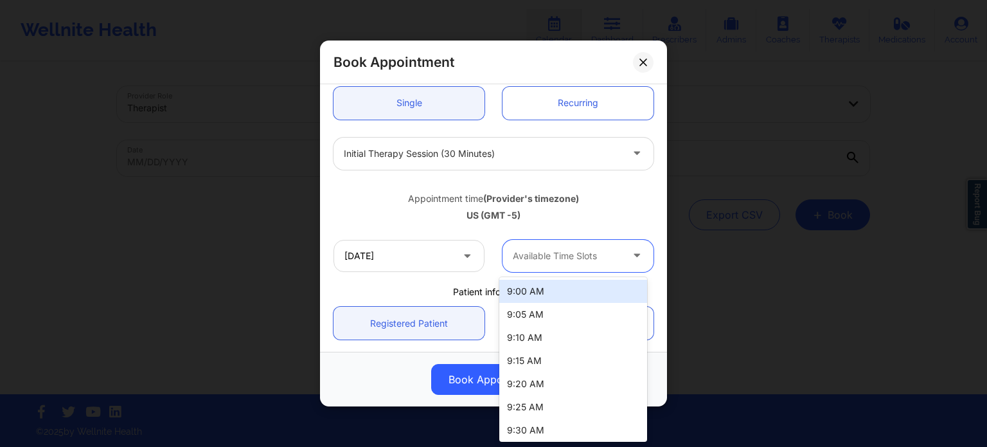
click at [574, 250] on div at bounding box center [567, 255] width 109 height 15
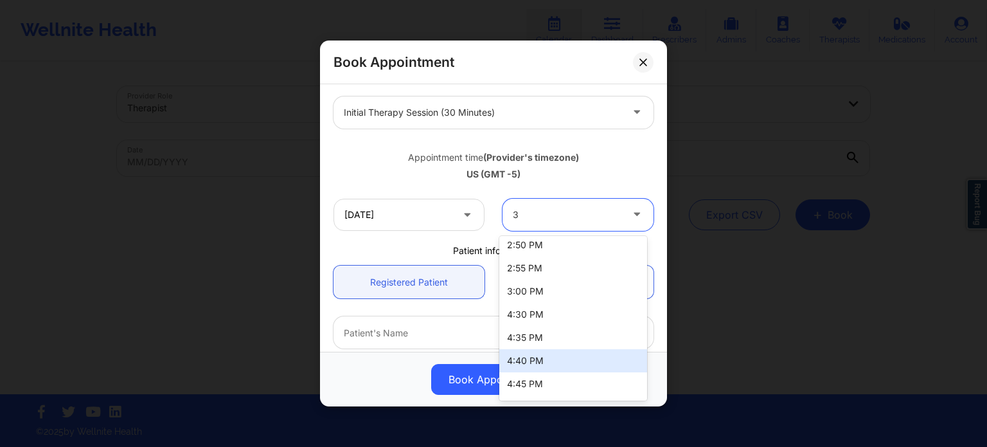
scroll to position [1624, 0]
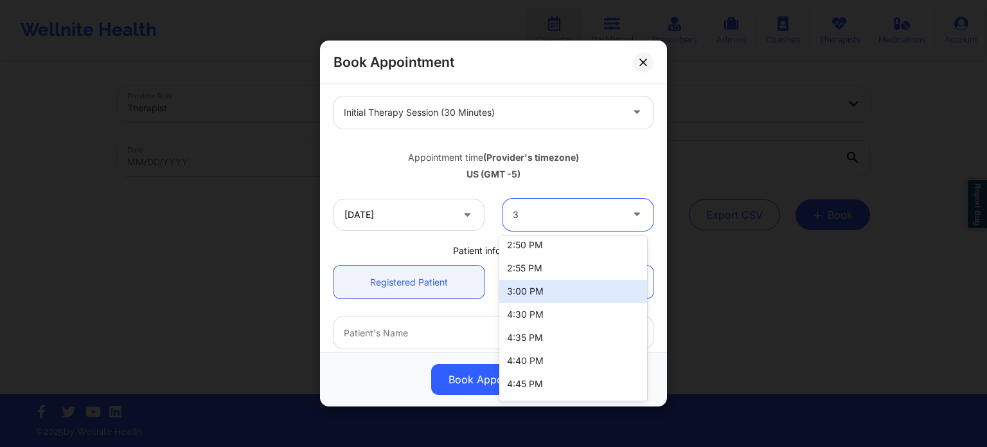
type input "3"
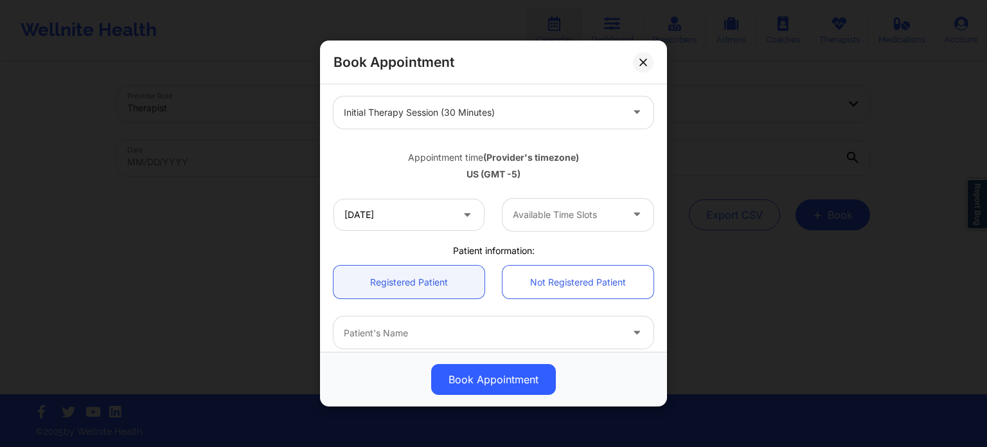
click at [376, 242] on div "[GEOGRAPHIC_DATA] [US_STATE] [PERSON_NAME] Appointment information: Single Recu…" at bounding box center [493, 213] width 338 height 589
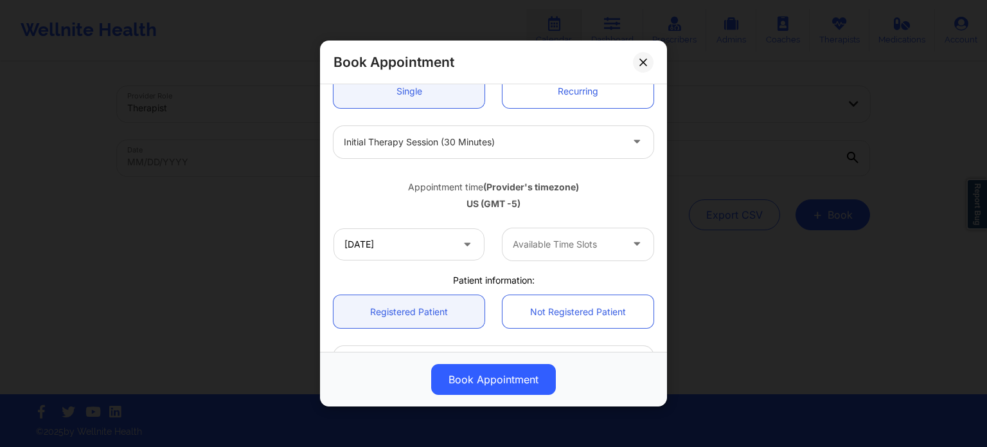
scroll to position [0, 0]
